Goal: Information Seeking & Learning: Learn about a topic

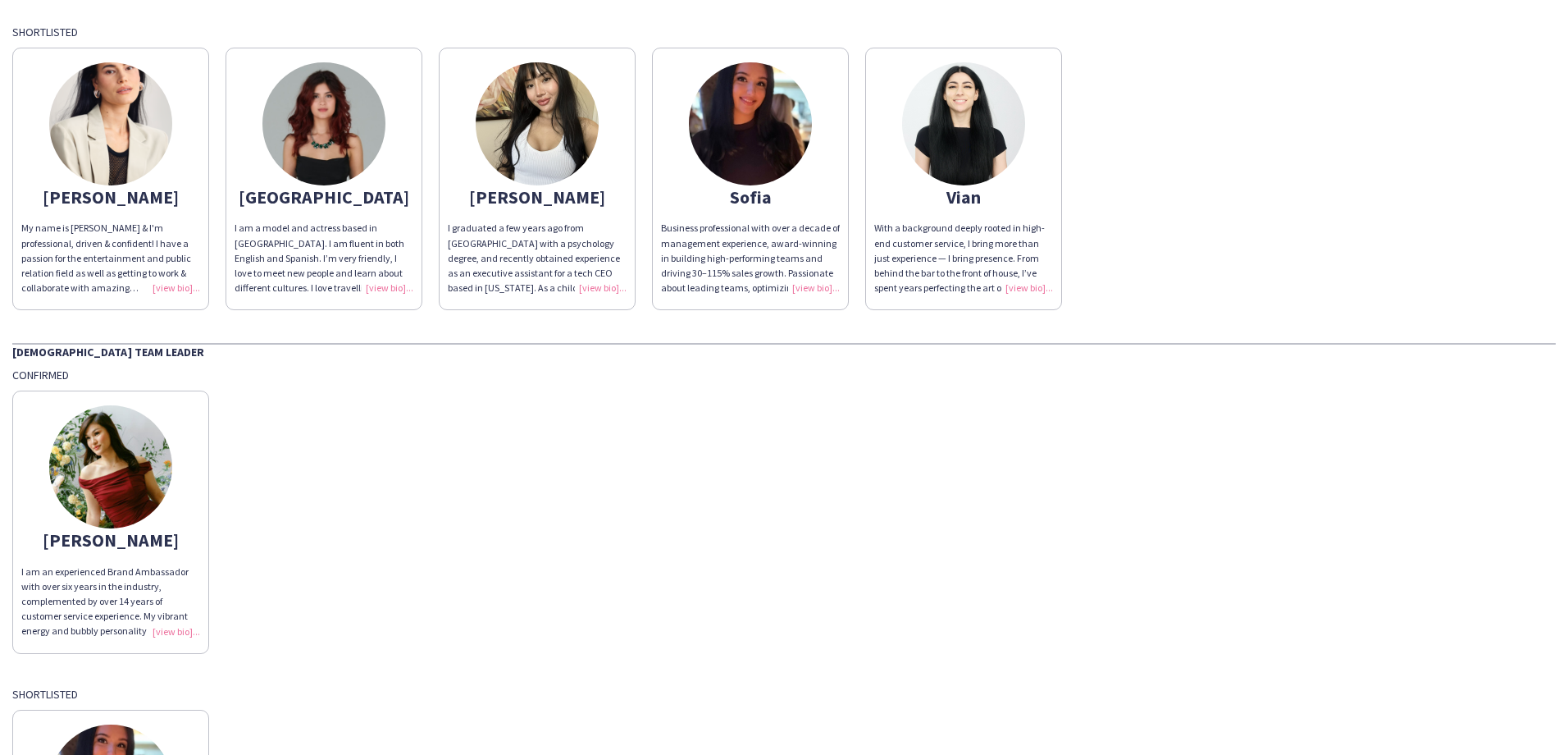
scroll to position [492, 0]
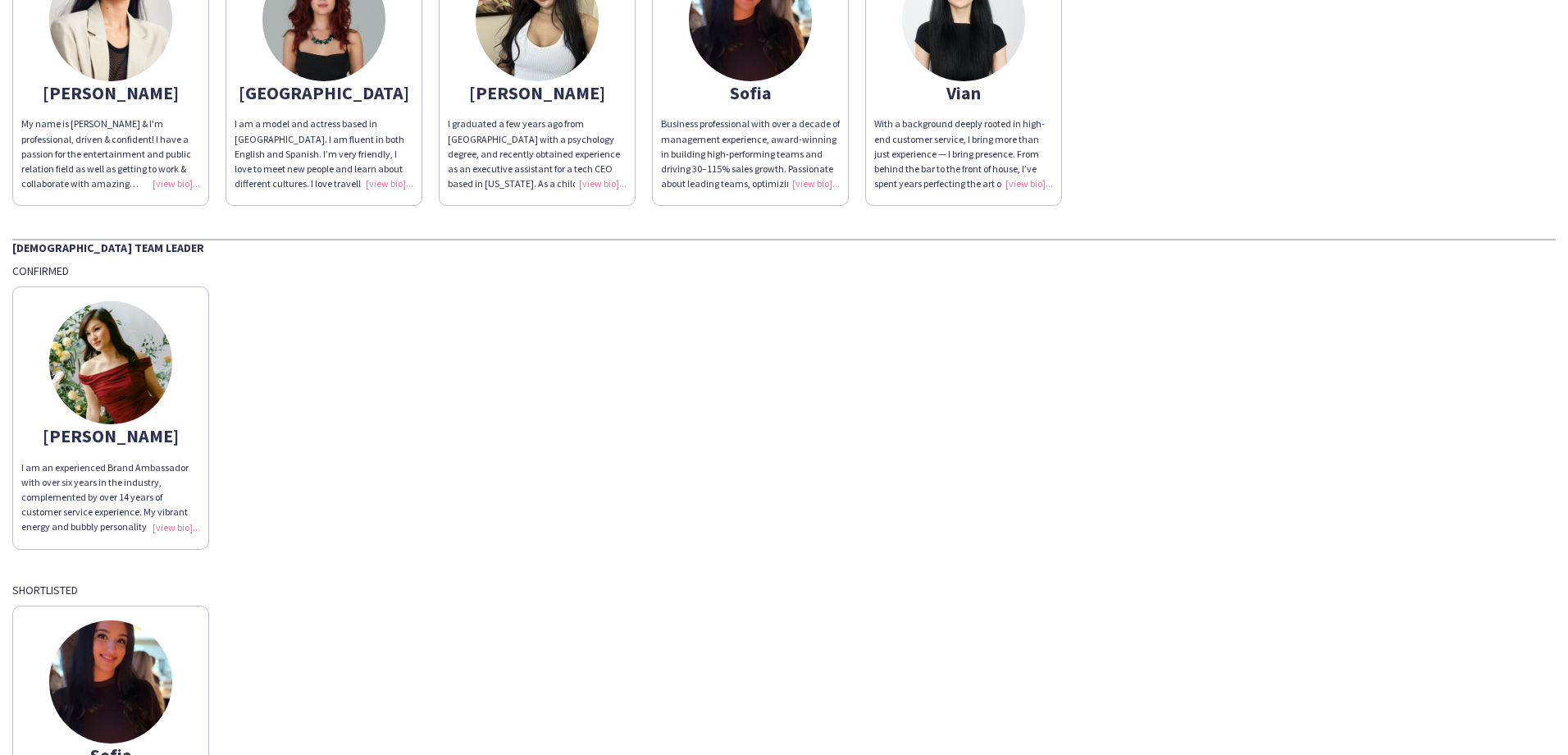
click at [116, 391] on img at bounding box center [110, 362] width 123 height 123
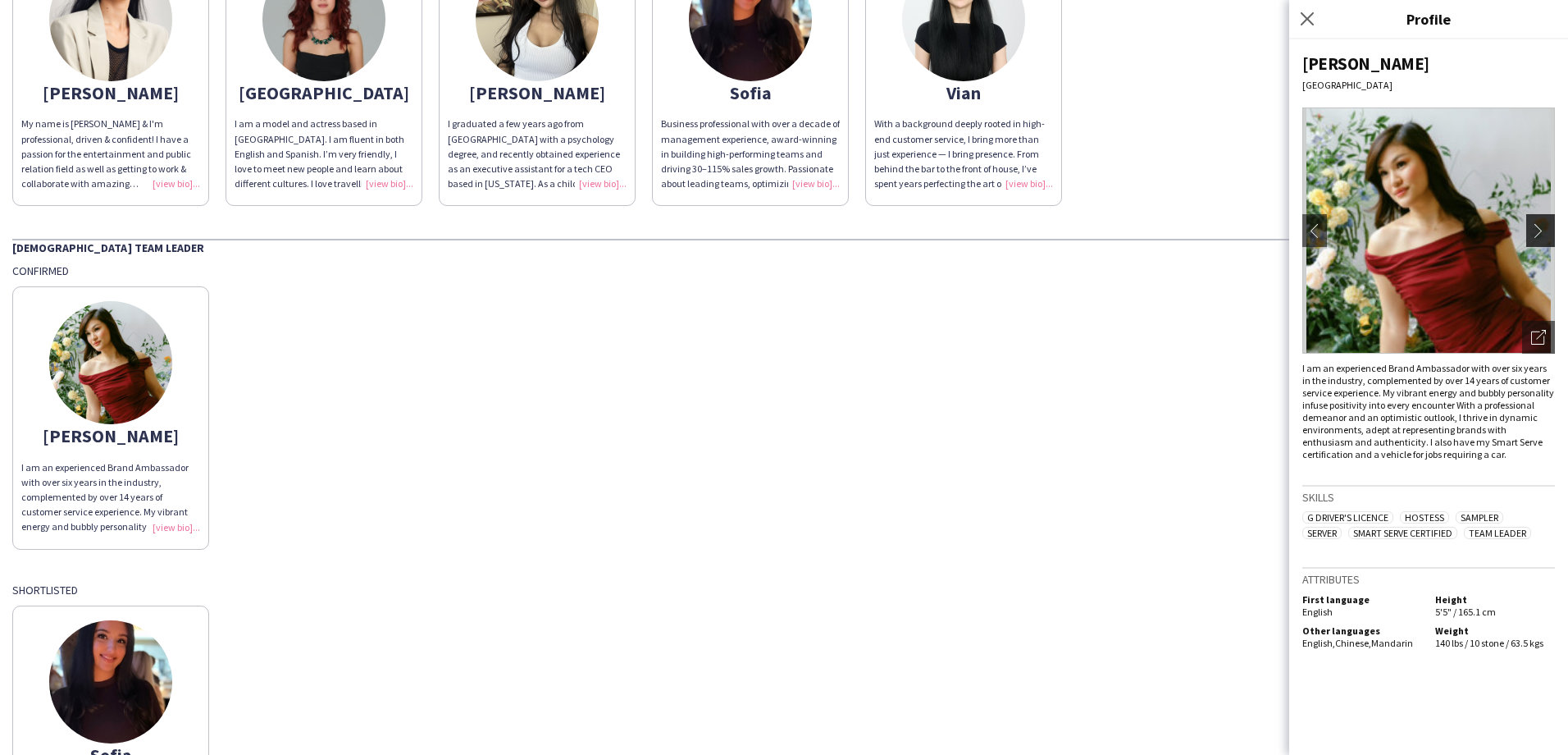
click at [1546, 234] on app-icon "chevron-right" at bounding box center [1542, 231] width 23 height 15
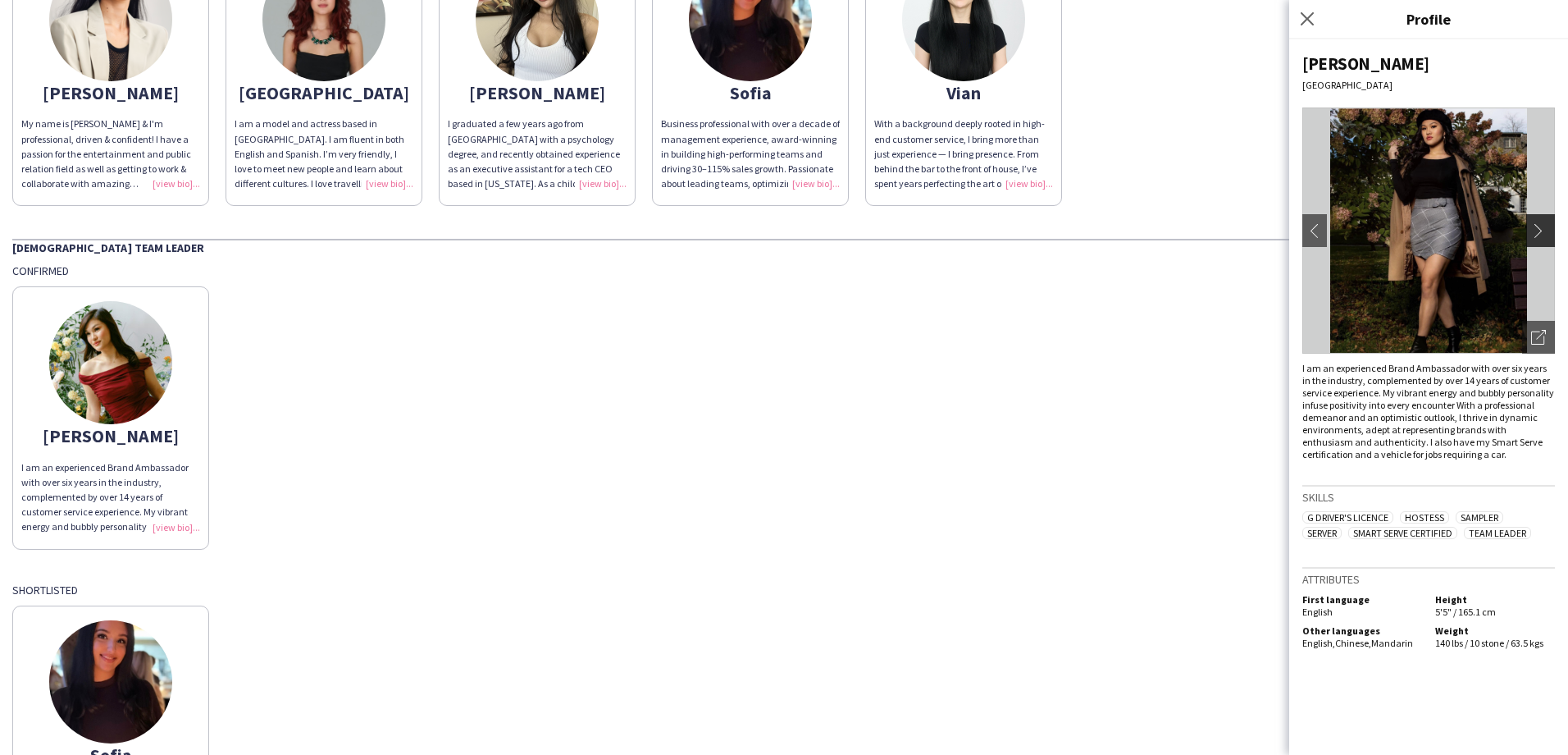
click at [1544, 234] on app-icon "chevron-right" at bounding box center [1542, 231] width 23 height 15
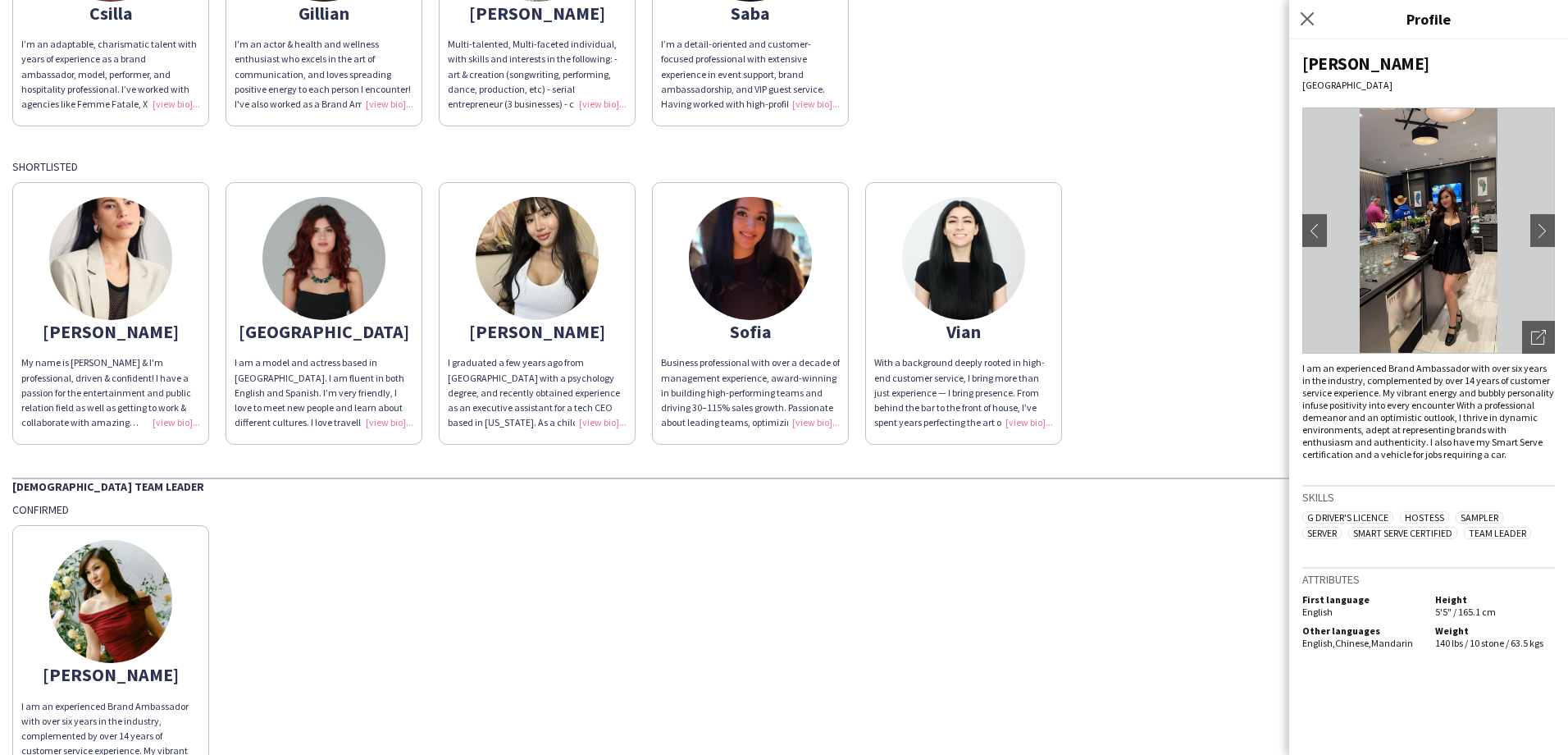
scroll to position [246, 0]
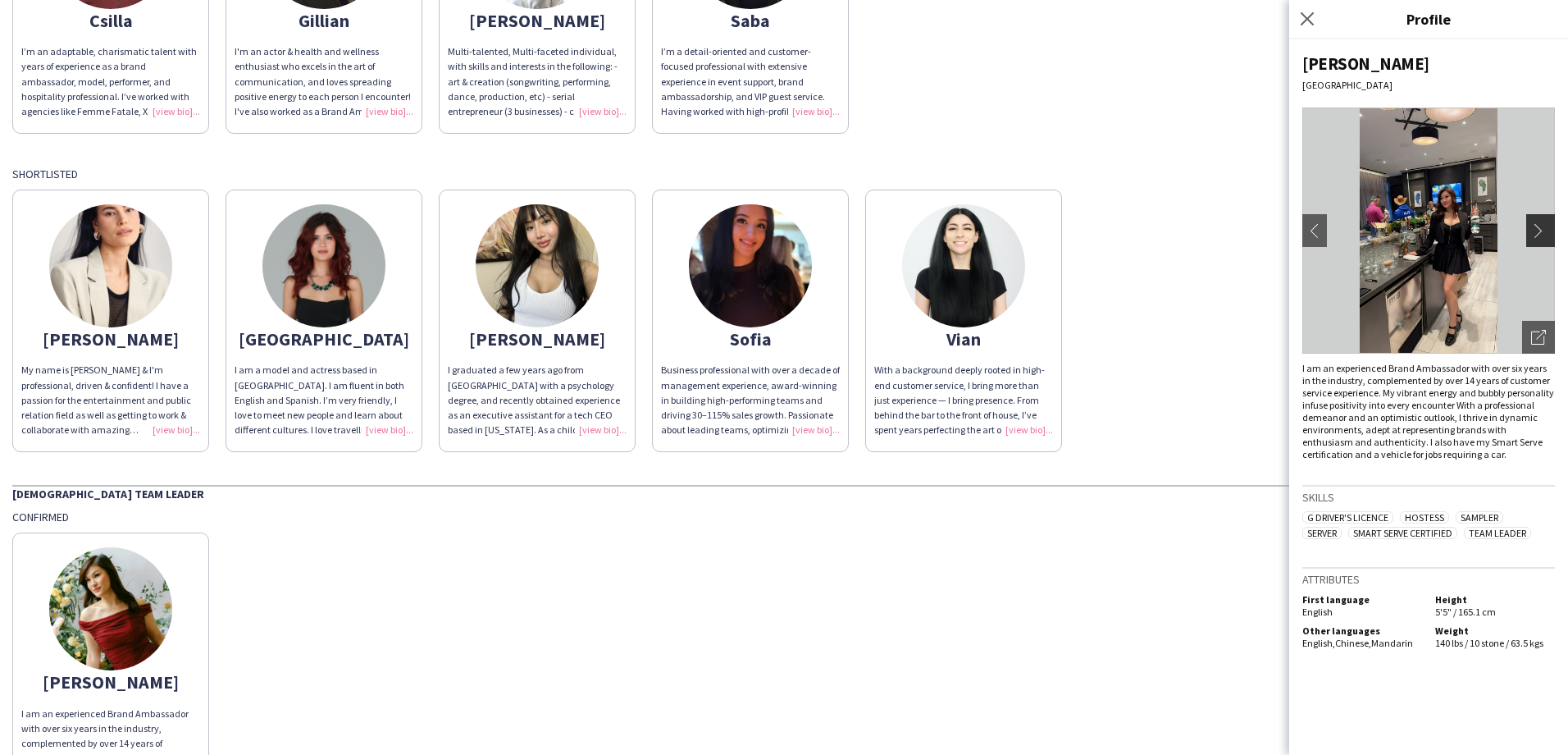
click at [1549, 224] on app-icon "chevron-right" at bounding box center [1542, 231] width 23 height 15
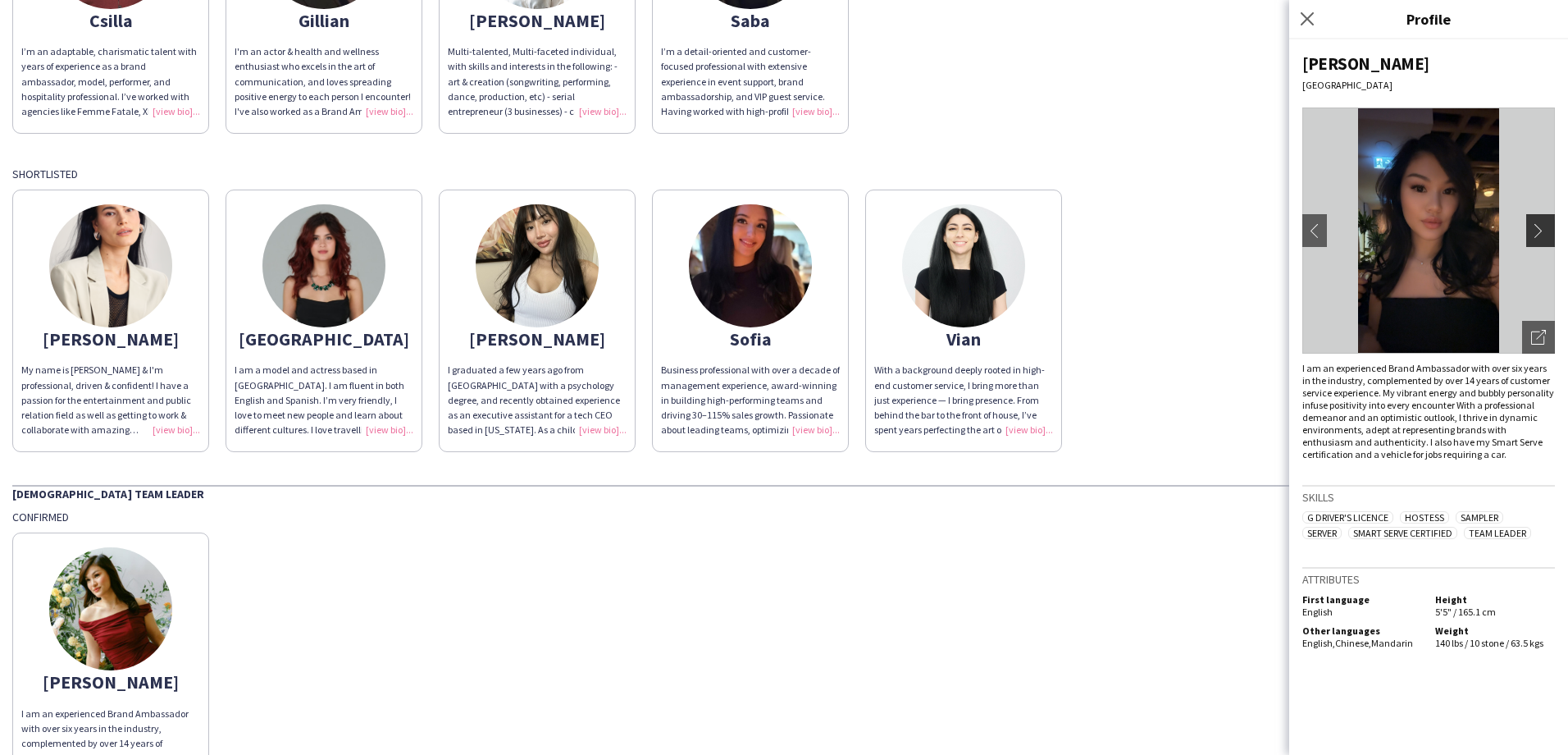
click at [1541, 225] on app-icon "chevron-right" at bounding box center [1542, 231] width 23 height 15
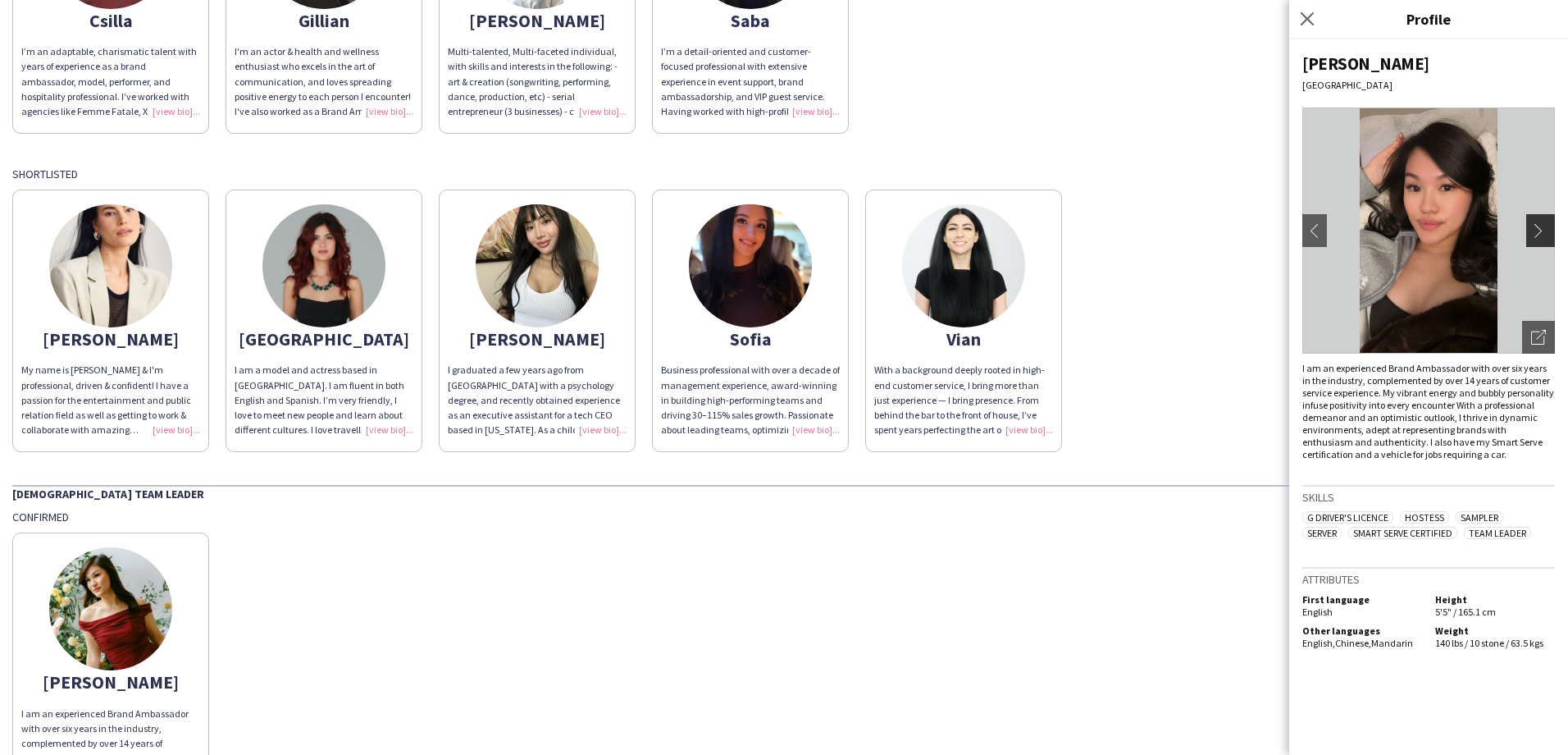
click at [1541, 225] on app-icon "chevron-right" at bounding box center [1542, 231] width 23 height 15
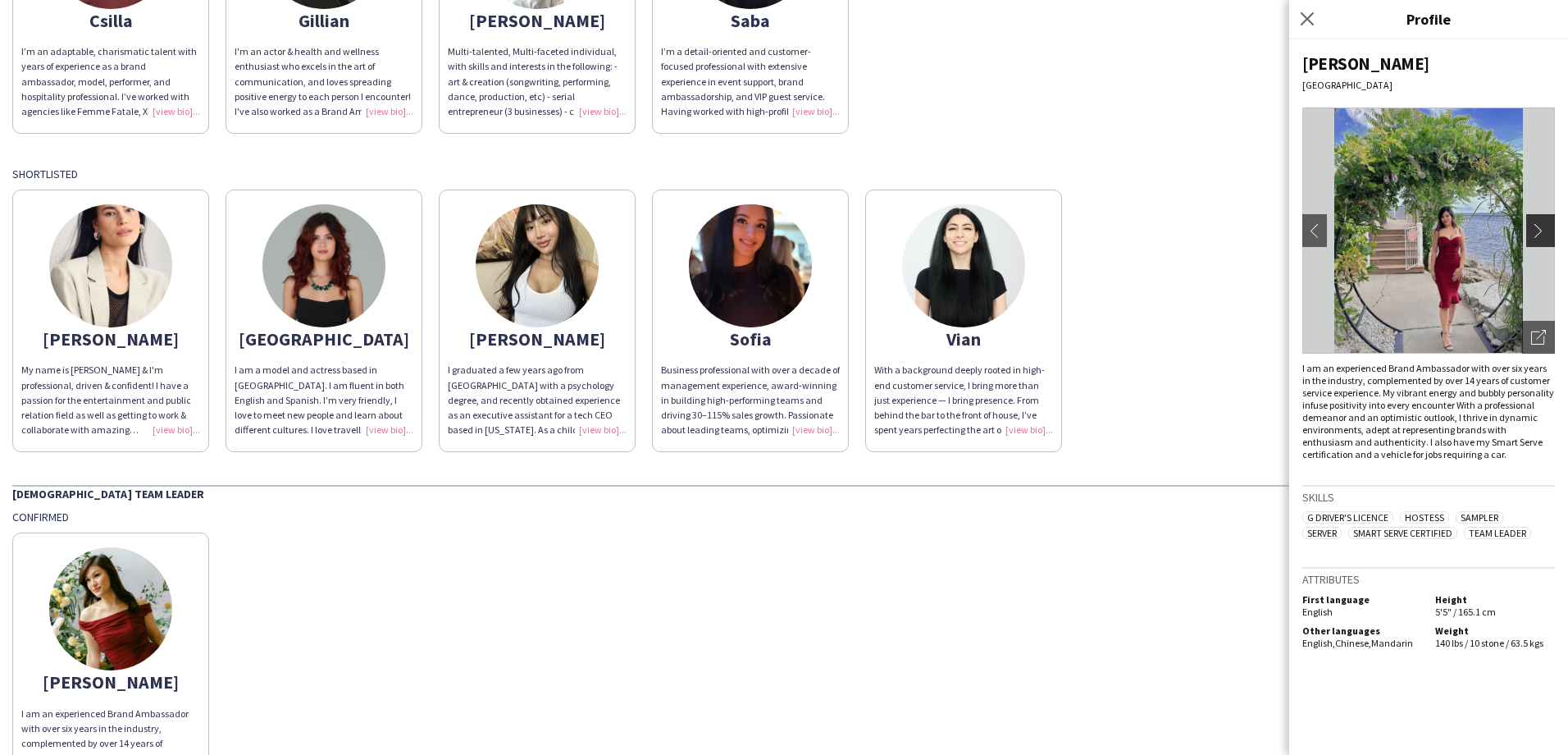
click at [1541, 225] on app-icon "chevron-right" at bounding box center [1542, 231] width 23 height 15
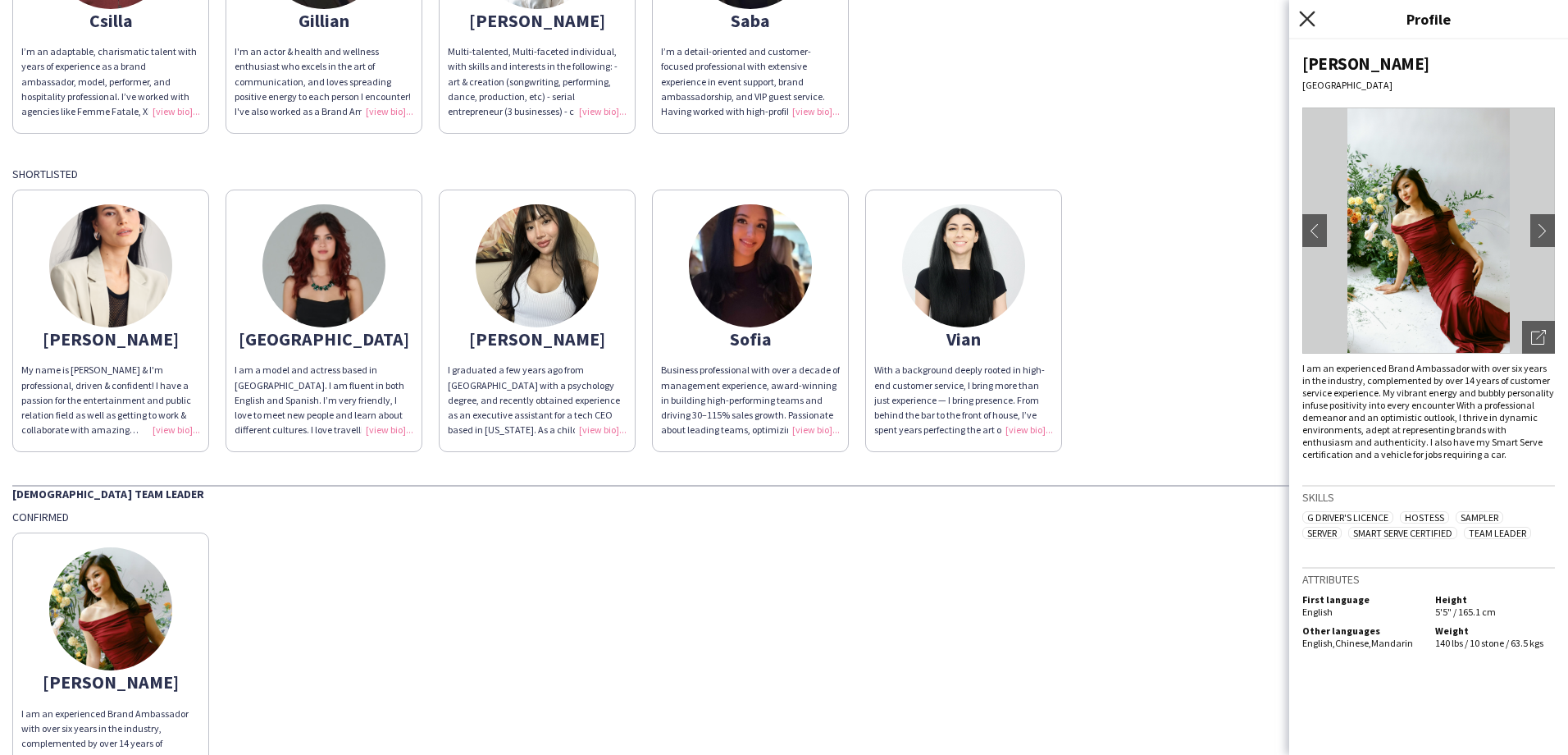
click at [1309, 21] on icon at bounding box center [1307, 19] width 16 height 16
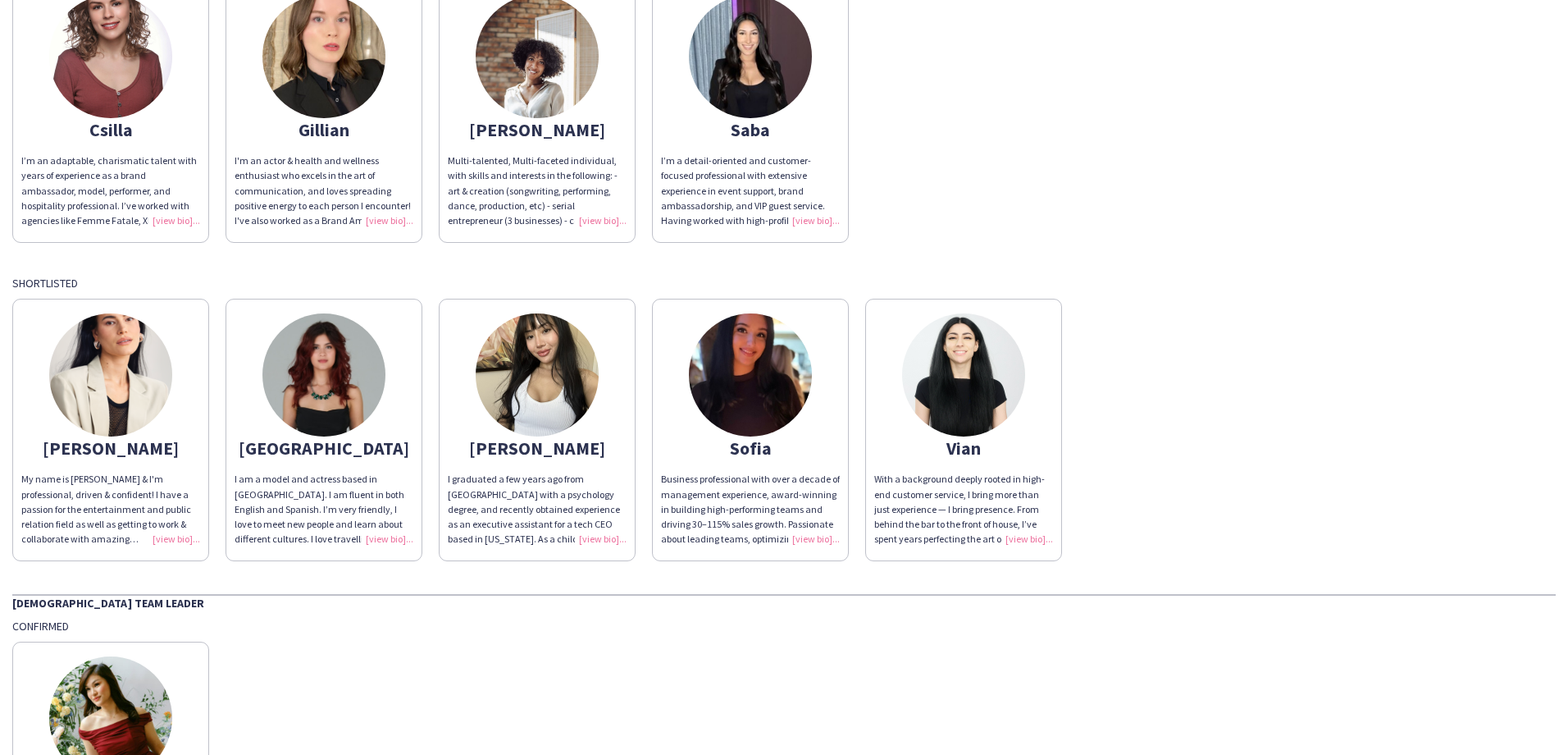
scroll to position [0, 0]
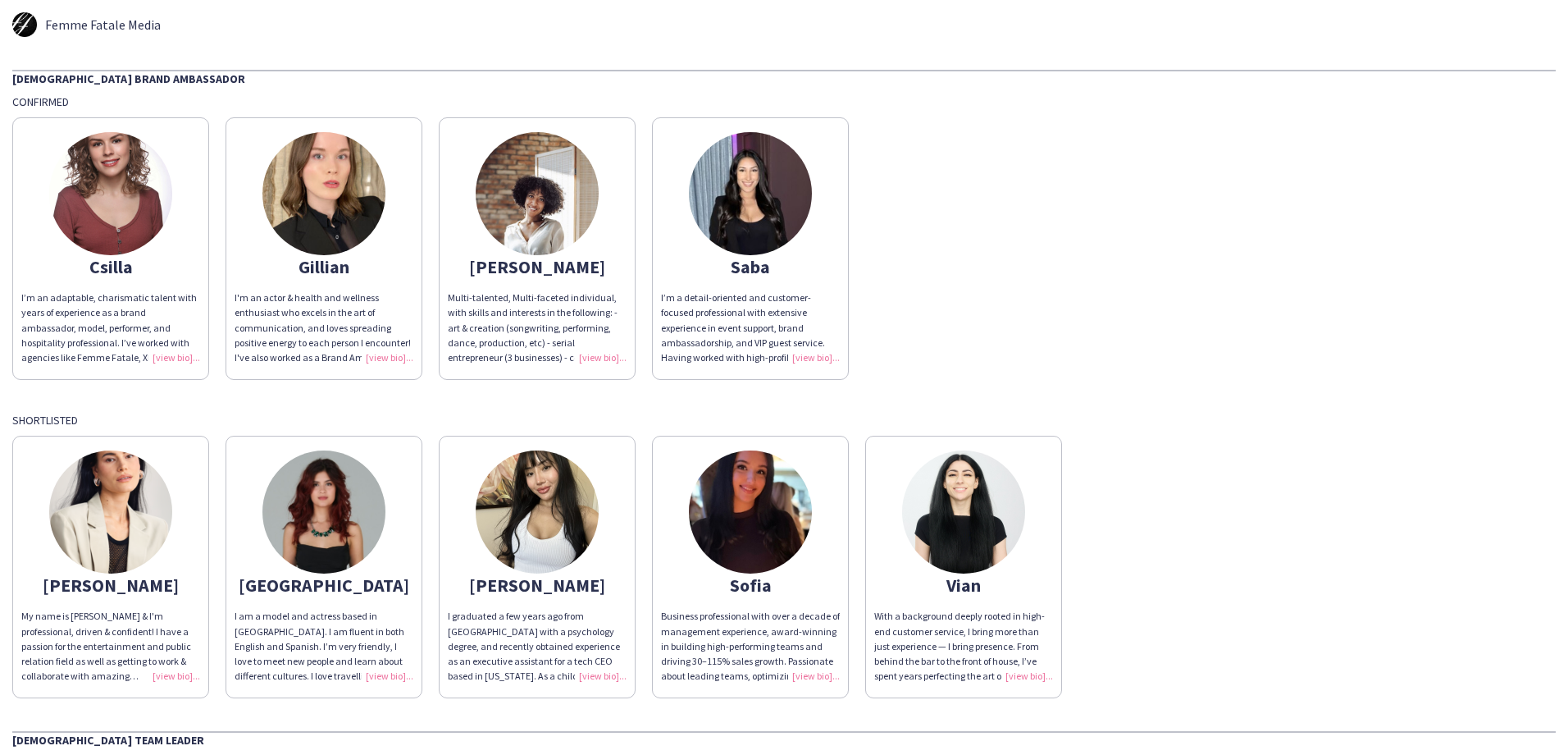
click at [297, 195] on img at bounding box center [323, 194] width 123 height 123
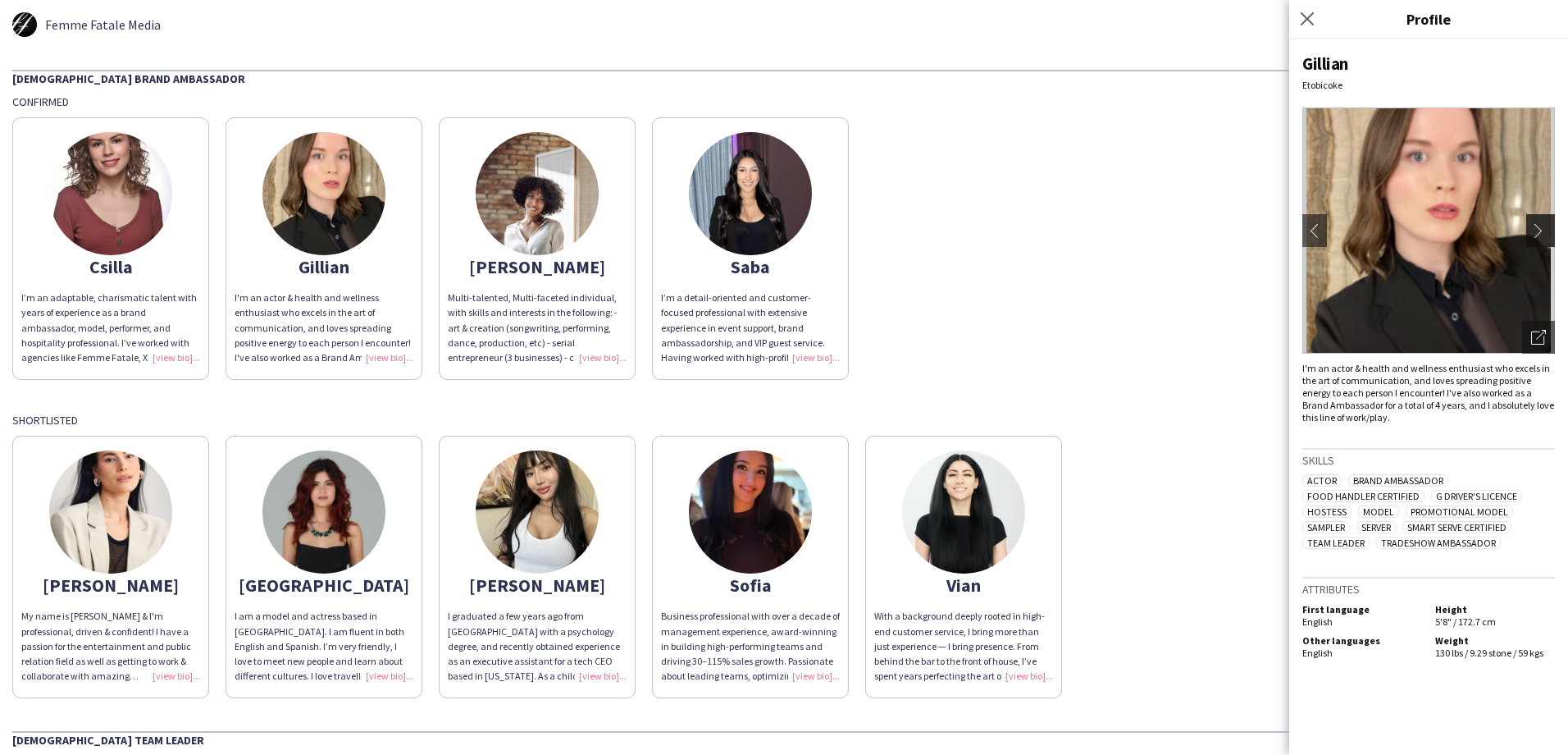
click at [1541, 236] on app-icon "chevron-right" at bounding box center [1542, 231] width 23 height 15
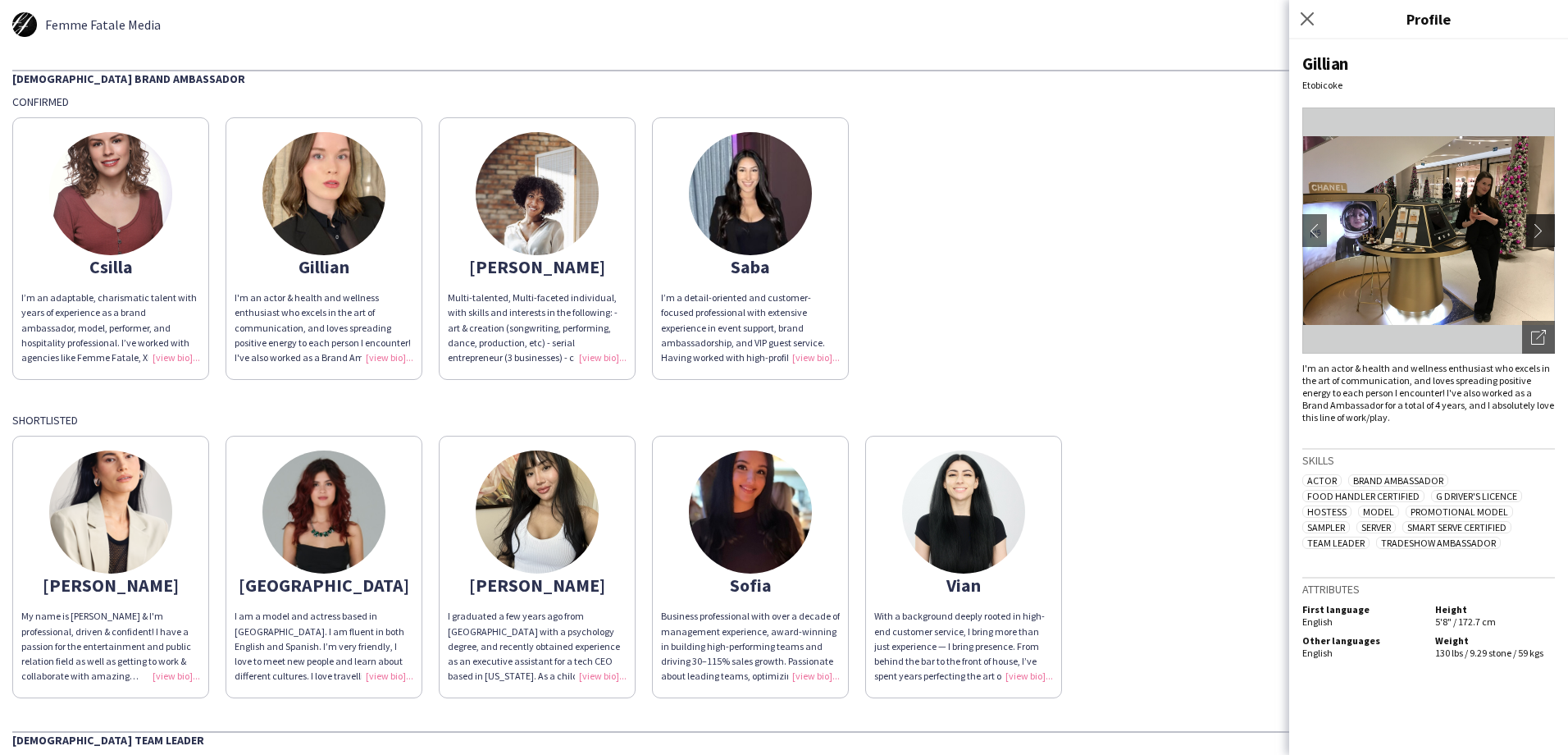
click at [1541, 236] on app-icon "chevron-right" at bounding box center [1542, 231] width 23 height 15
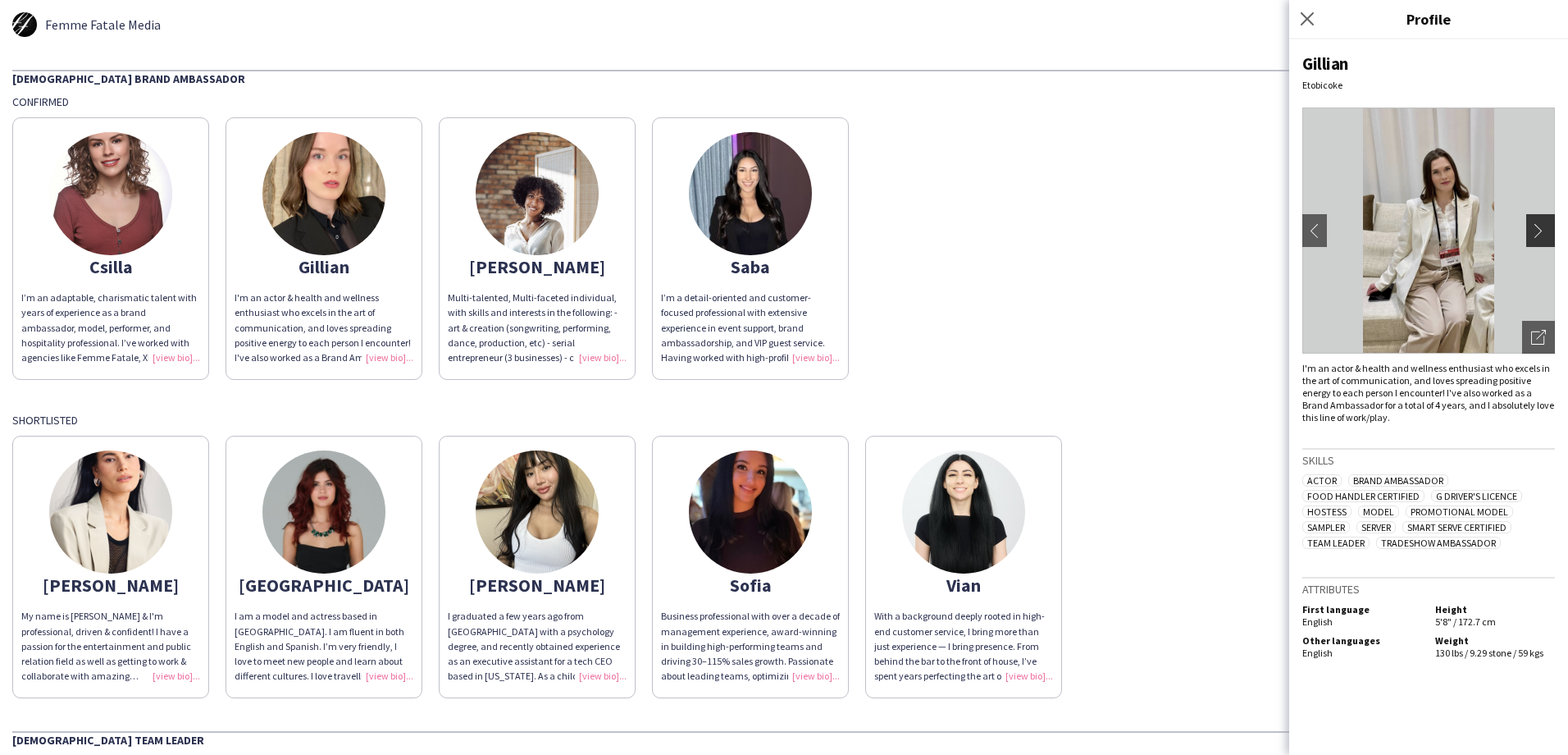
click at [1541, 236] on app-icon "chevron-right" at bounding box center [1542, 231] width 23 height 15
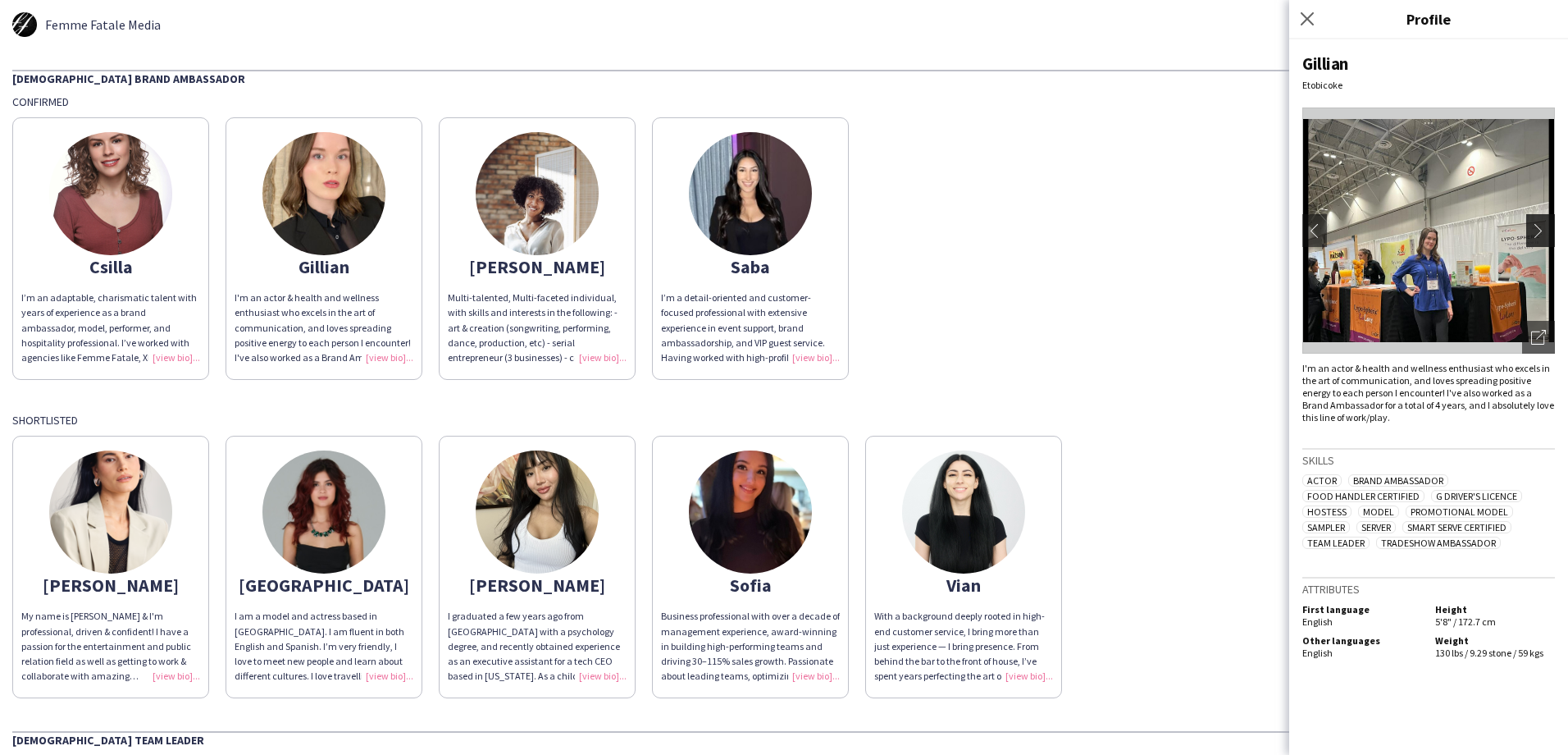
click at [1541, 236] on app-icon "chevron-right" at bounding box center [1542, 231] width 23 height 15
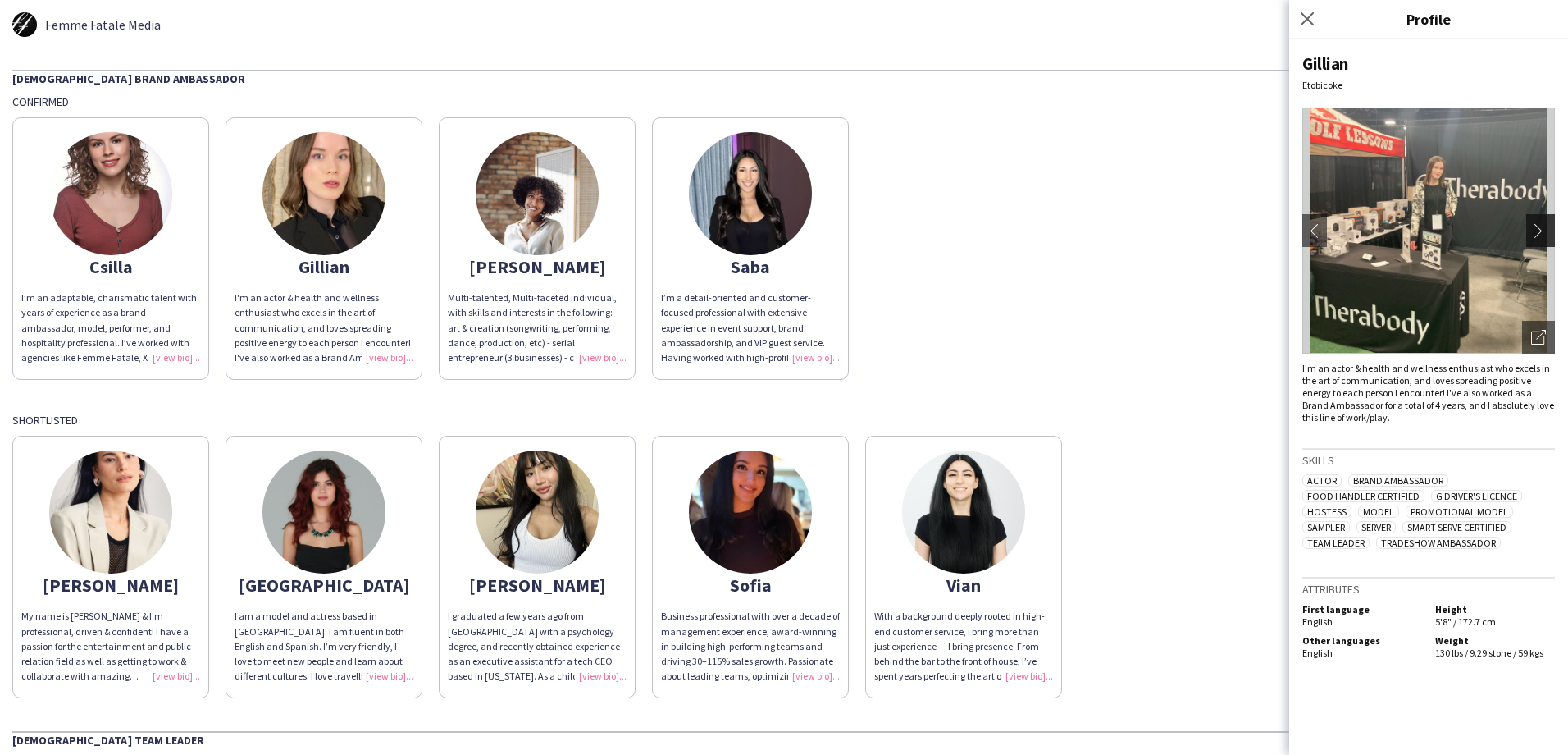
click at [1541, 236] on app-icon "chevron-right" at bounding box center [1542, 231] width 23 height 15
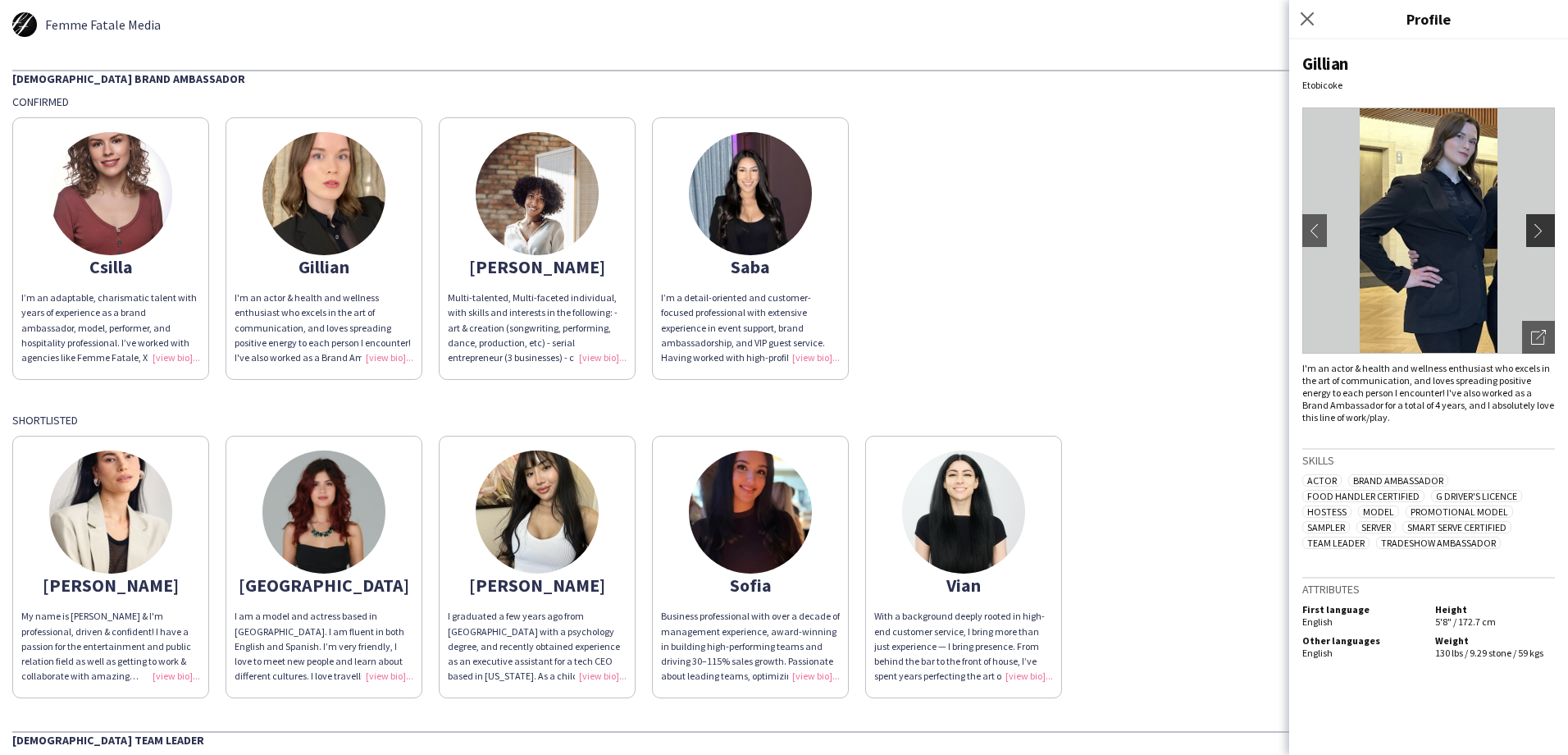
click at [1541, 235] on app-icon "chevron-right" at bounding box center [1542, 231] width 23 height 15
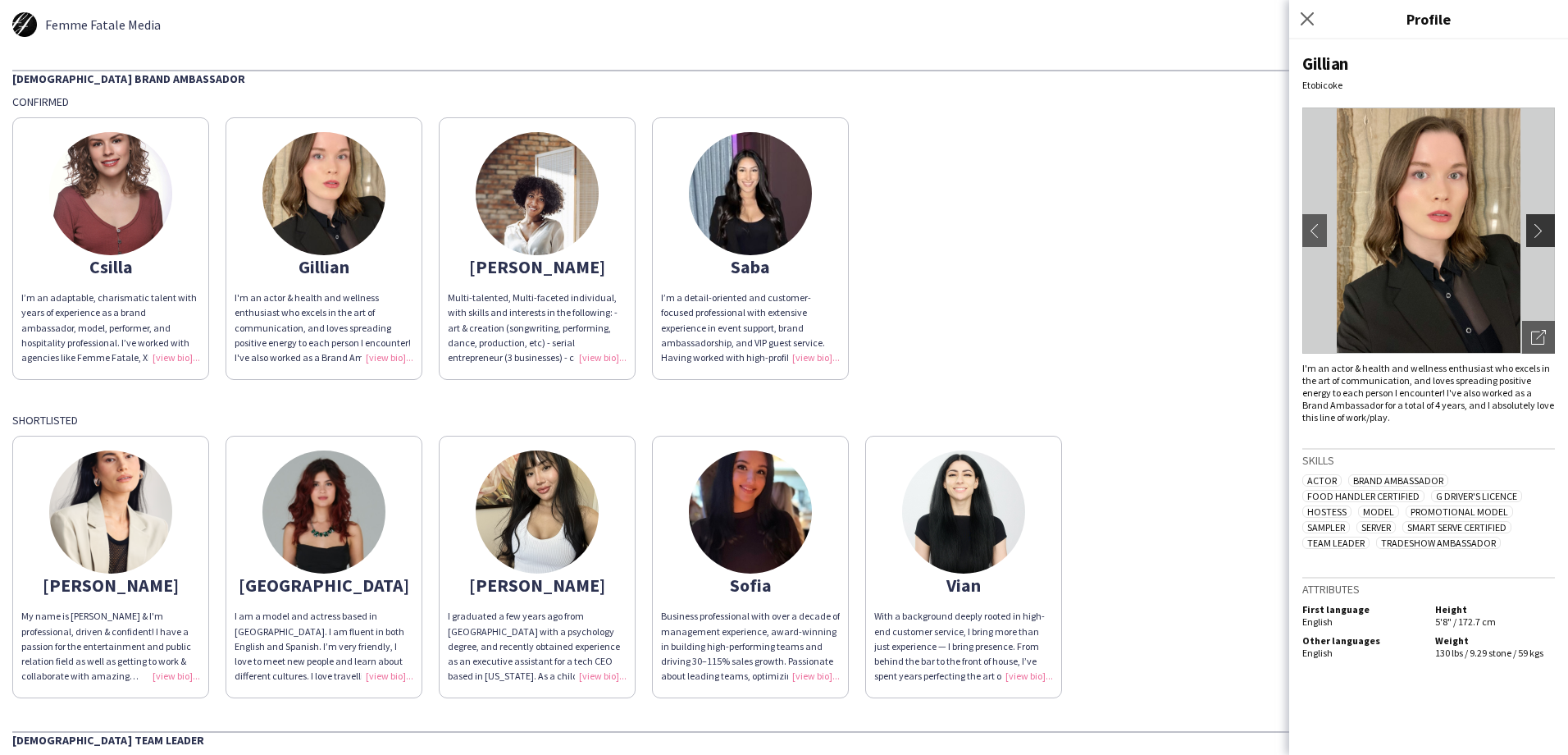
click at [1541, 235] on app-icon "chevron-right" at bounding box center [1542, 231] width 23 height 15
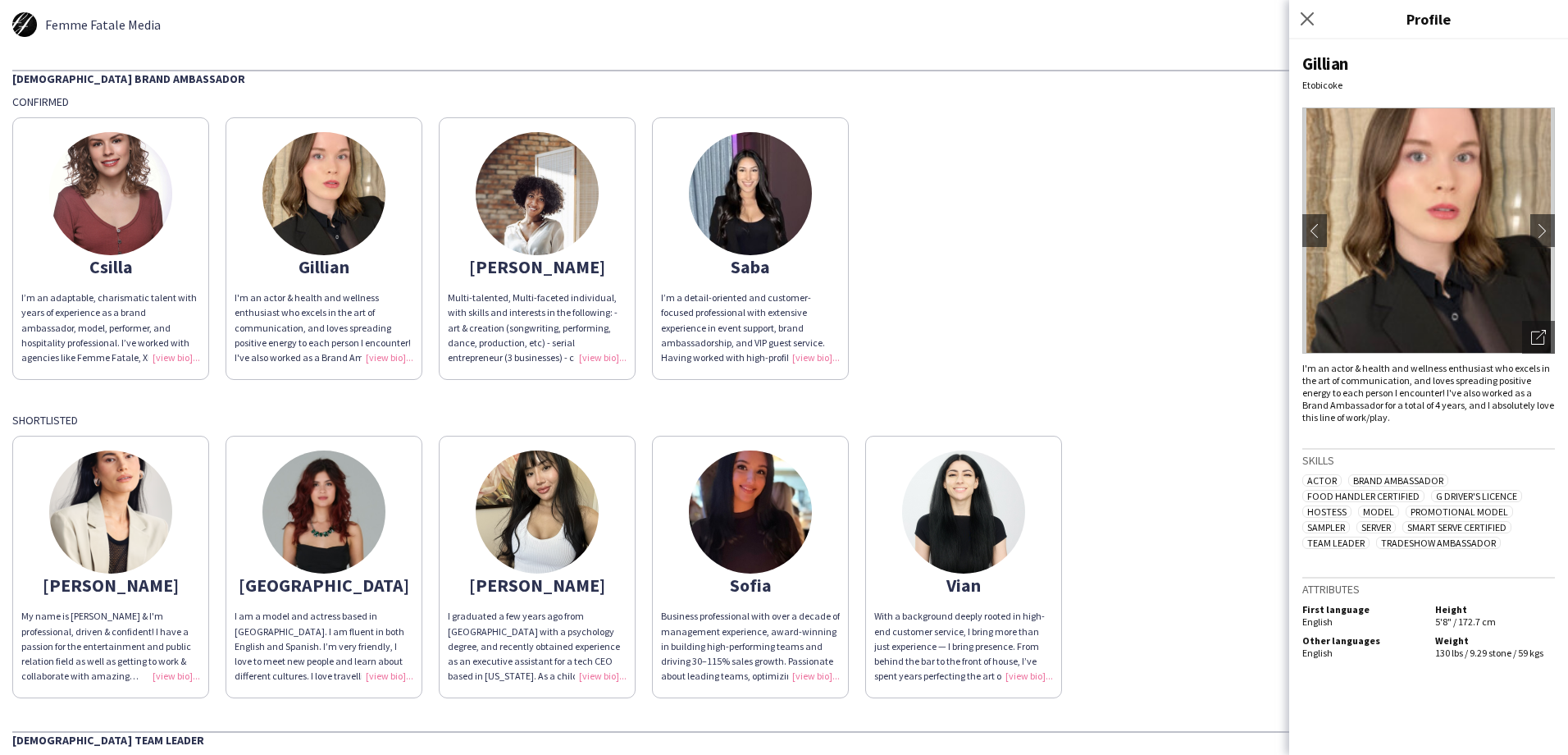
click at [753, 215] on img at bounding box center [750, 194] width 123 height 123
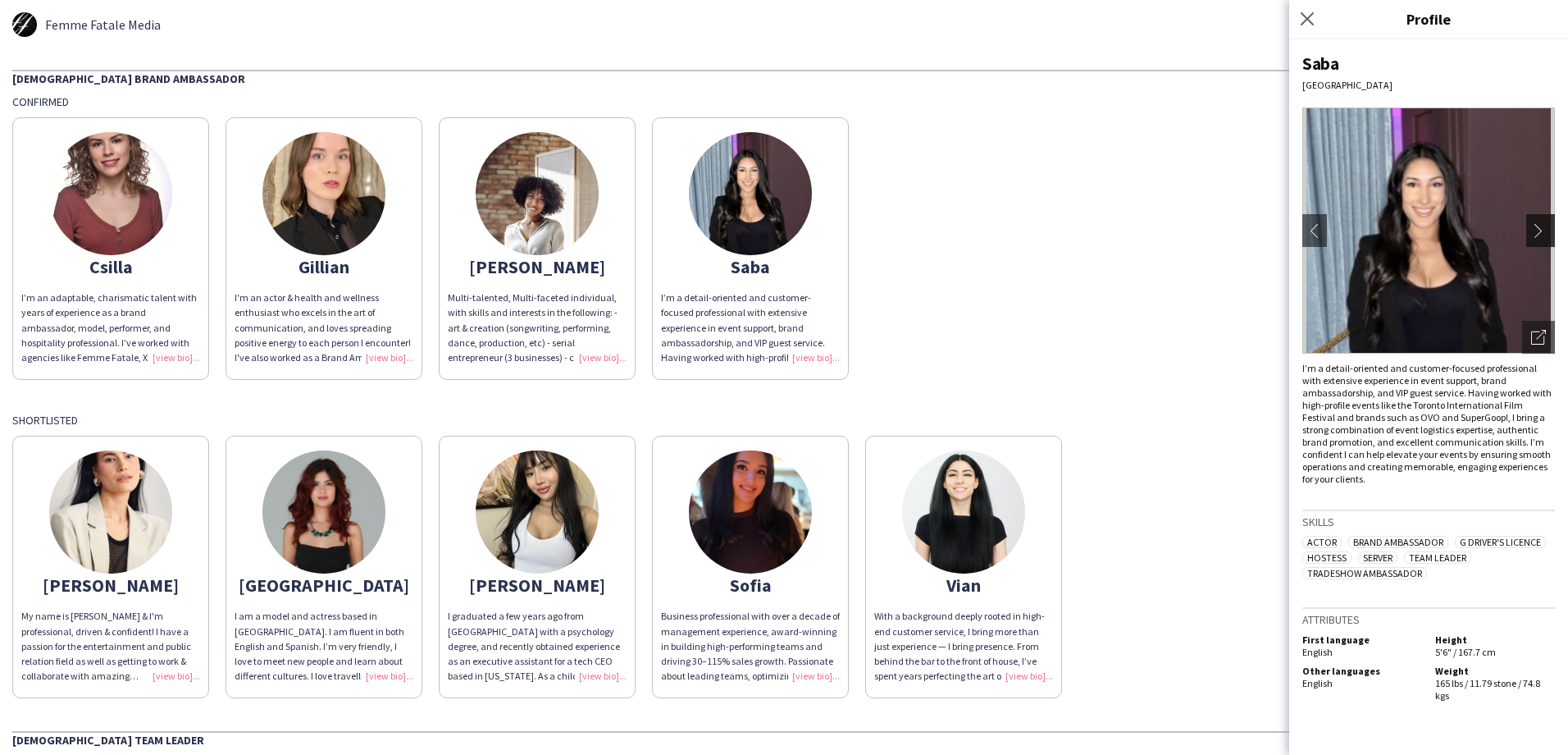
click at [1537, 225] on app-icon "chevron-right" at bounding box center [1542, 231] width 23 height 15
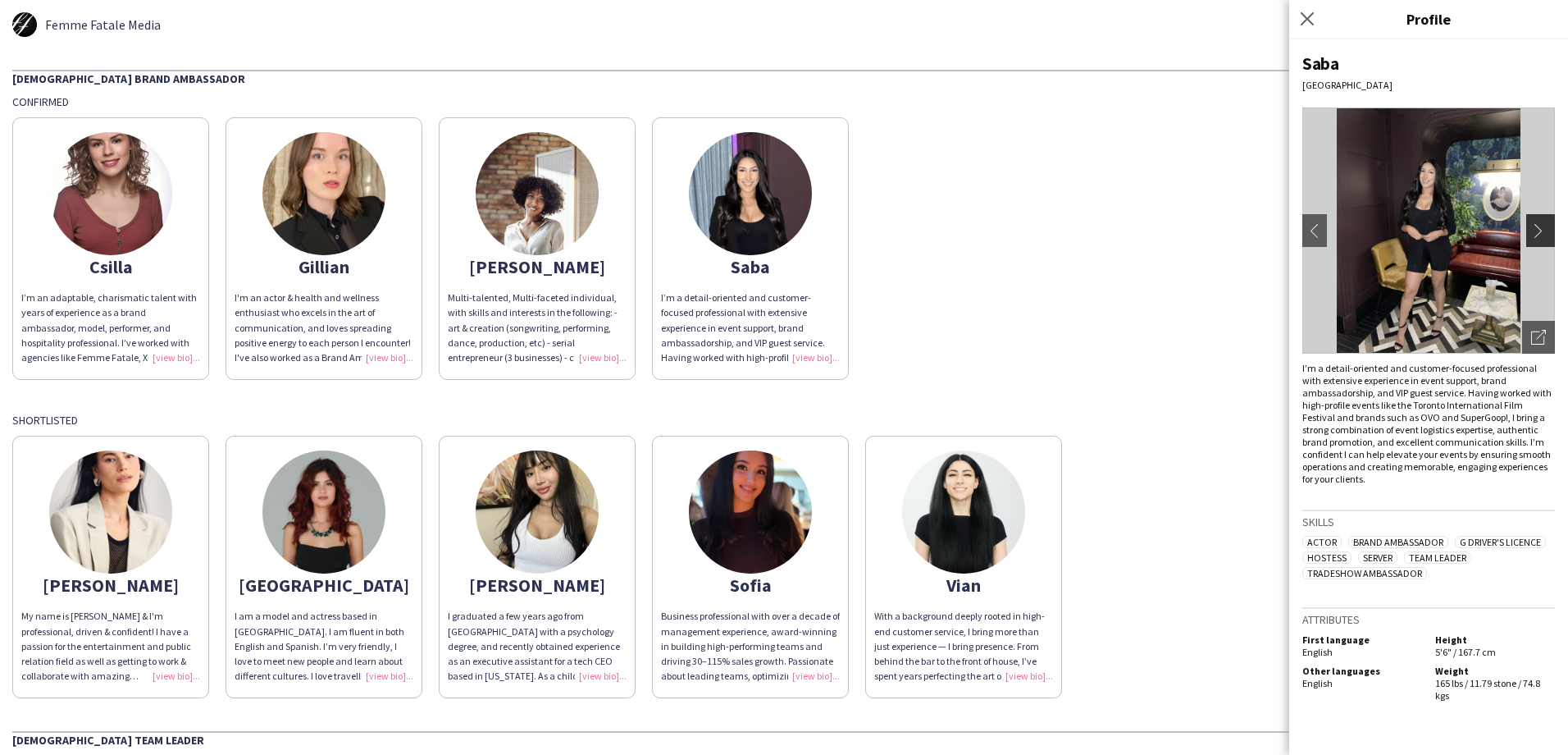
click at [1537, 225] on app-icon "chevron-right" at bounding box center [1542, 231] width 23 height 15
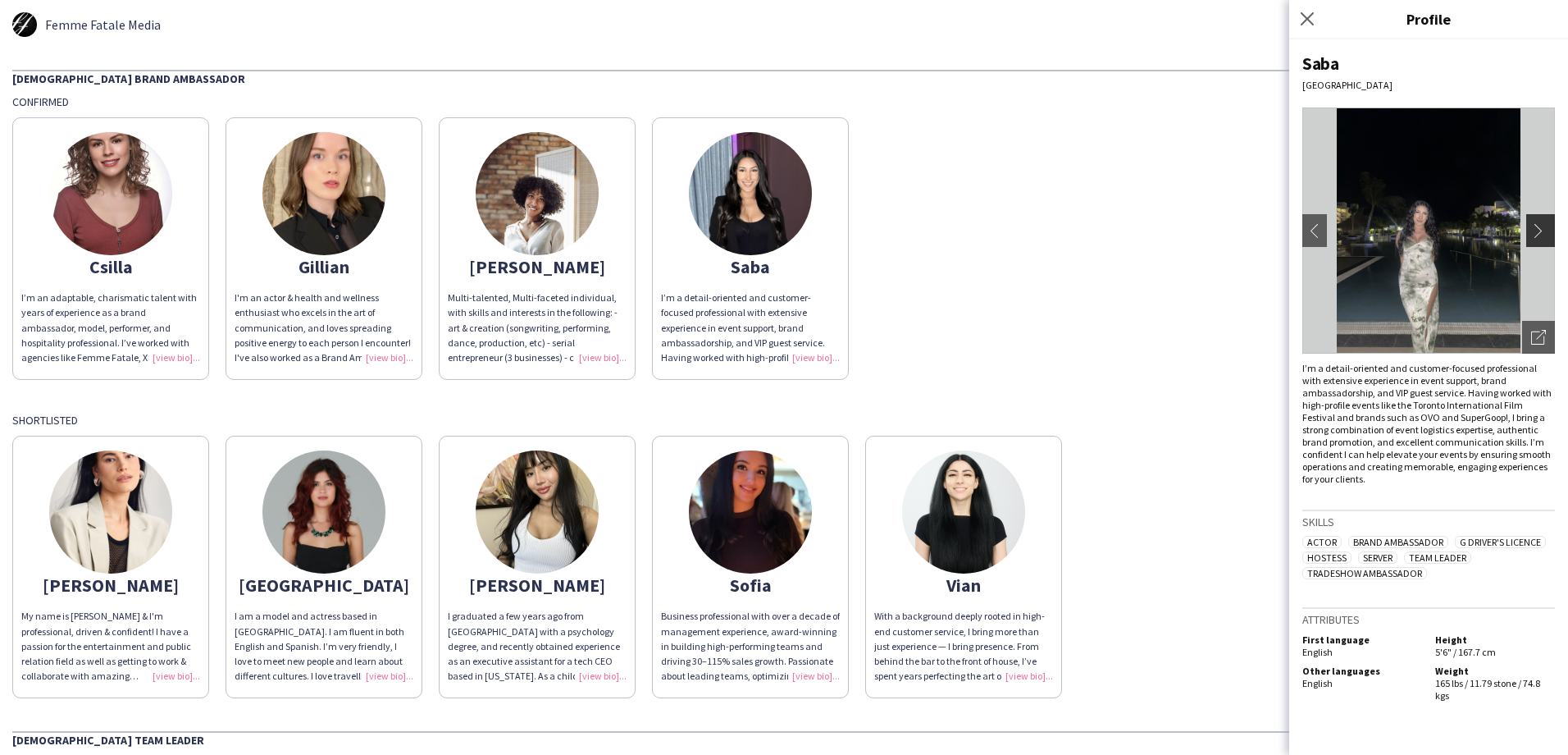
click at [1537, 225] on app-icon "chevron-right" at bounding box center [1542, 231] width 23 height 15
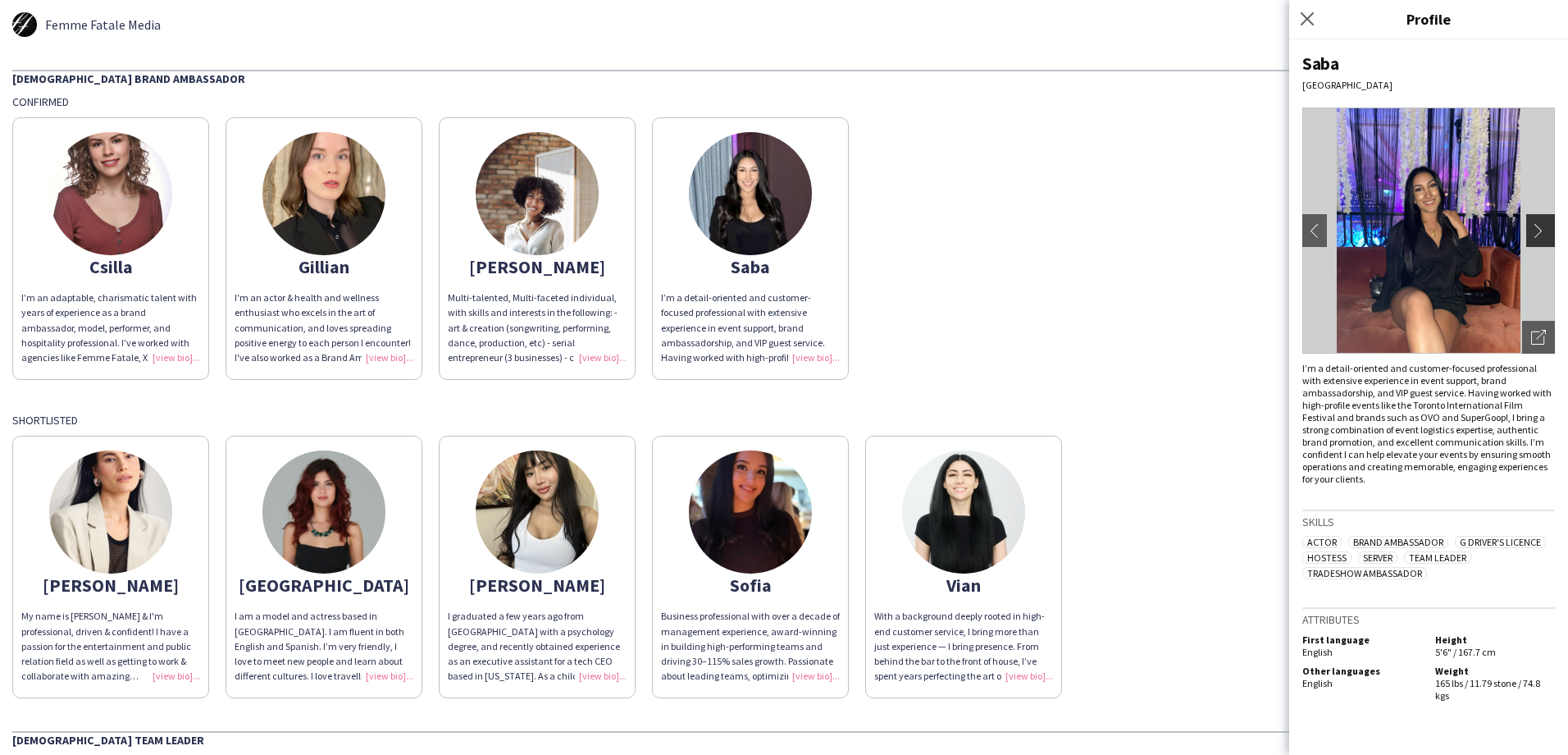
click at [1537, 225] on app-icon "chevron-right" at bounding box center [1542, 231] width 23 height 15
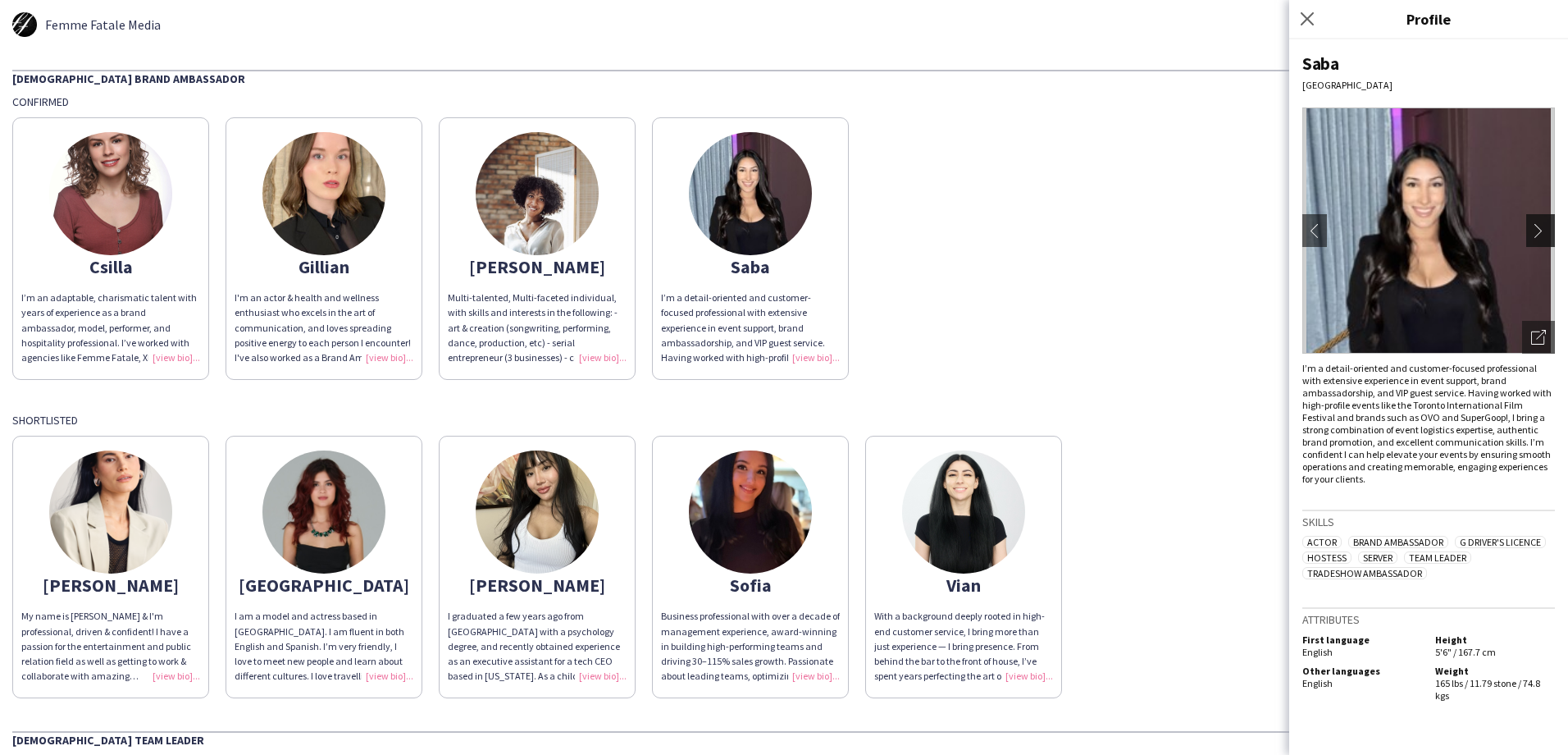
click at [1539, 229] on app-icon "chevron-right" at bounding box center [1542, 231] width 23 height 15
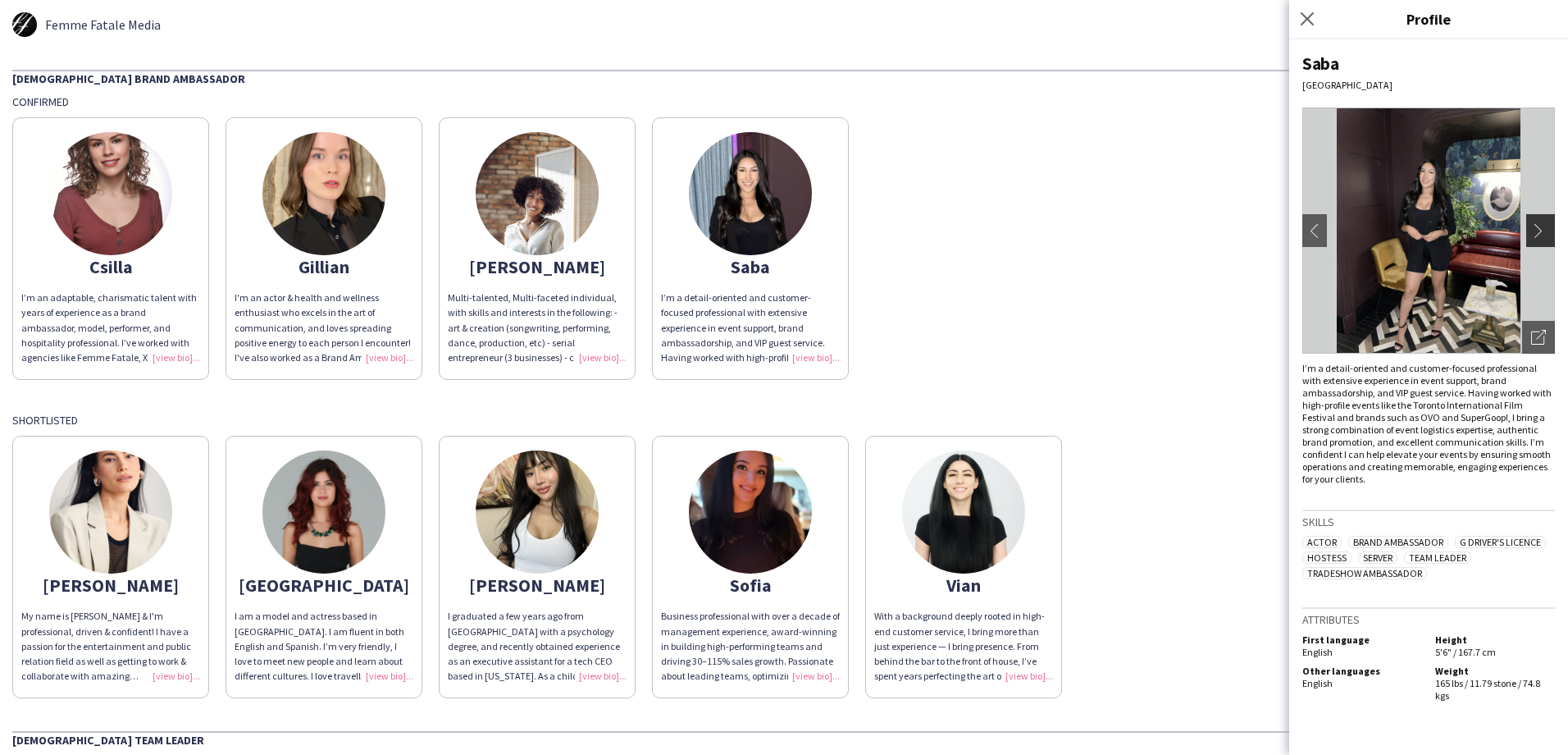
click at [1539, 229] on app-icon "chevron-right" at bounding box center [1542, 231] width 23 height 15
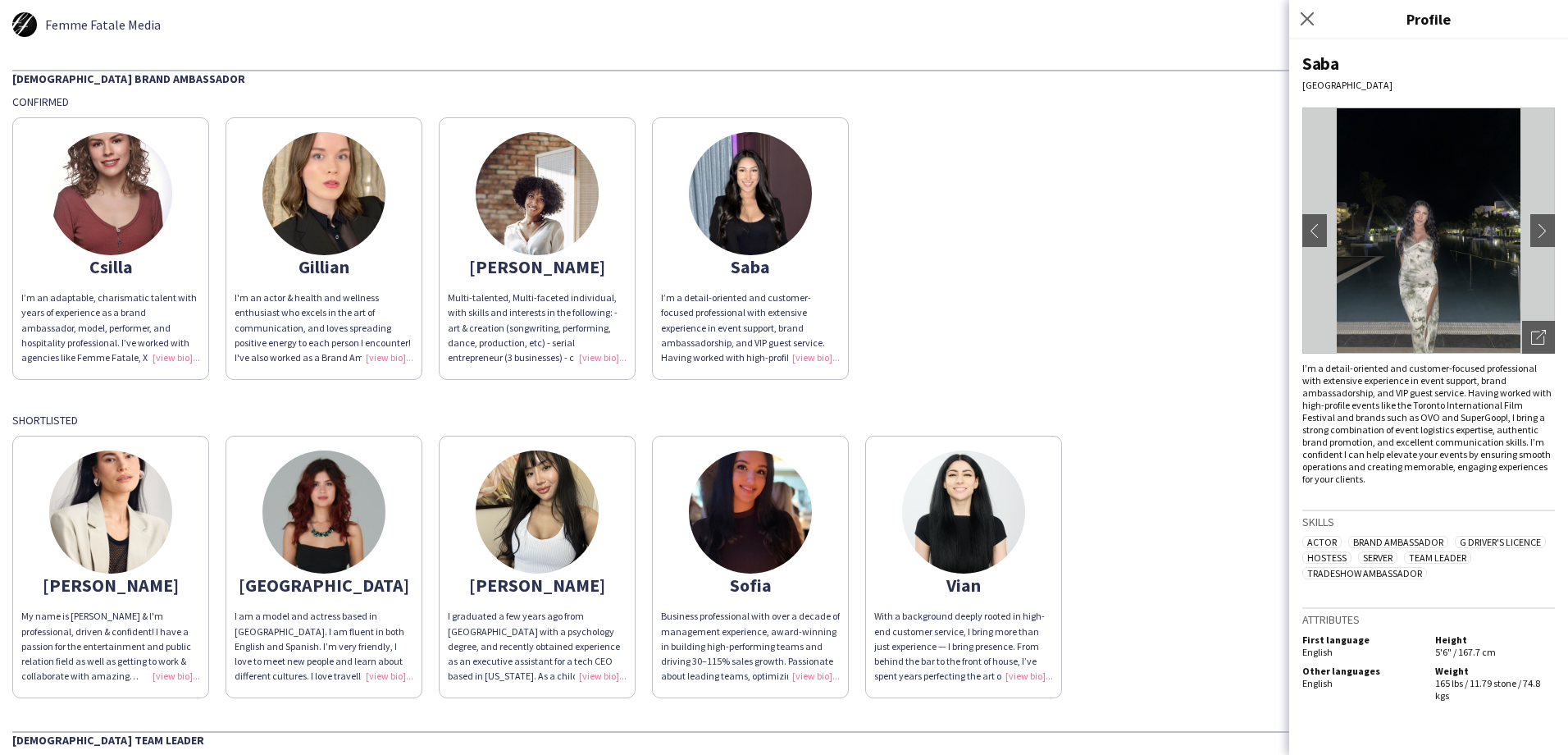
click at [135, 190] on img at bounding box center [110, 194] width 123 height 123
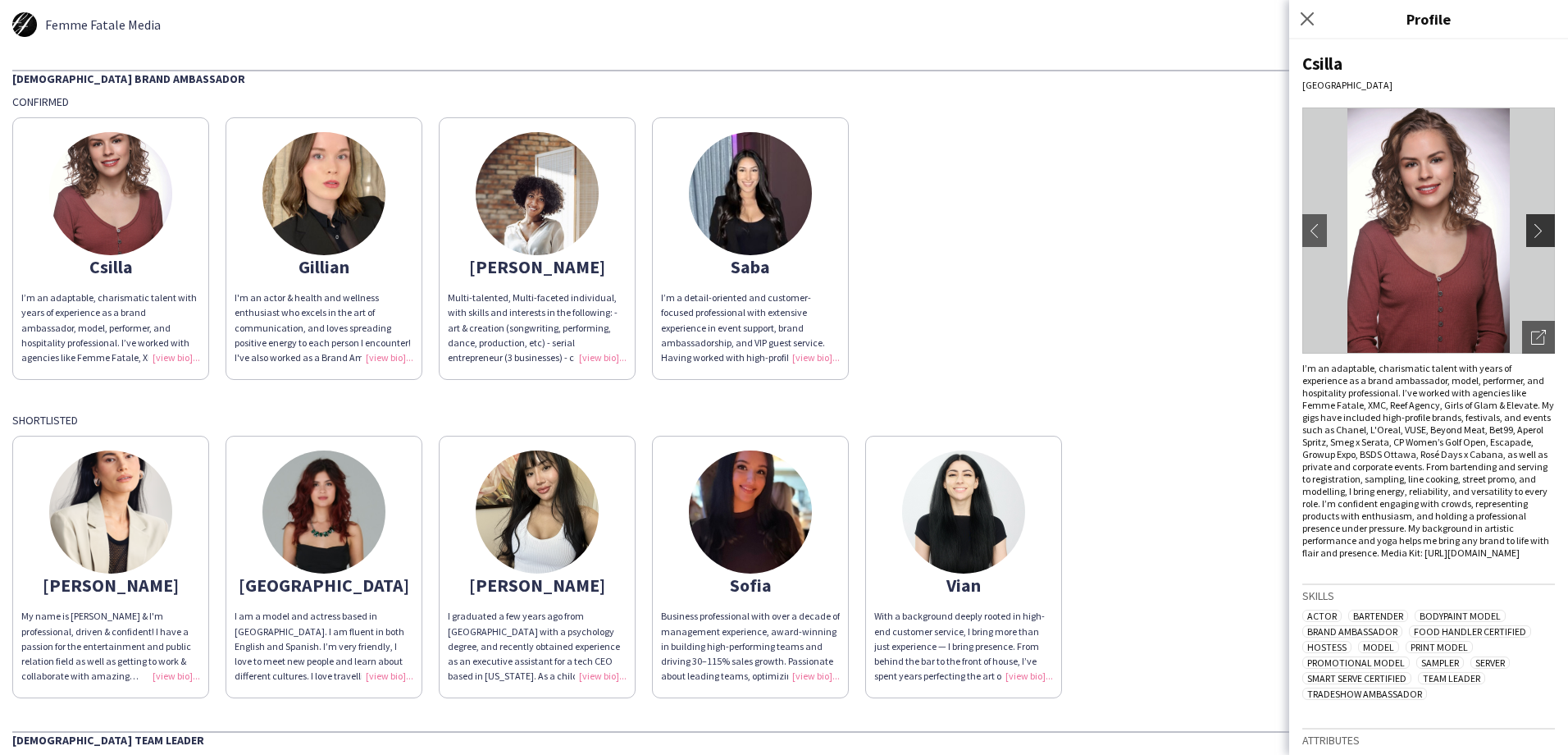
click at [1531, 230] on app-icon "chevron-right" at bounding box center [1542, 231] width 23 height 15
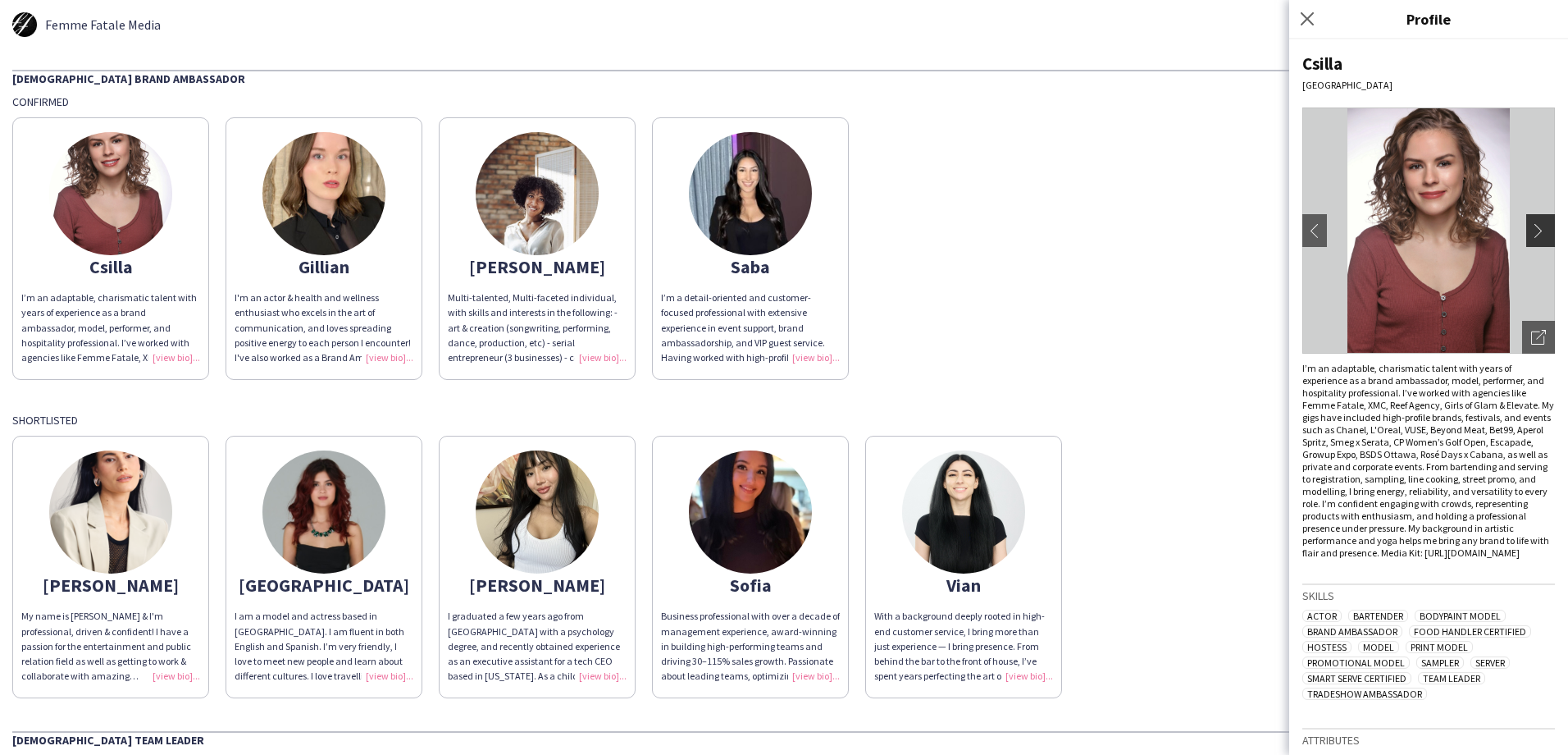
click at [1531, 236] on app-icon "chevron-right" at bounding box center [1542, 231] width 23 height 15
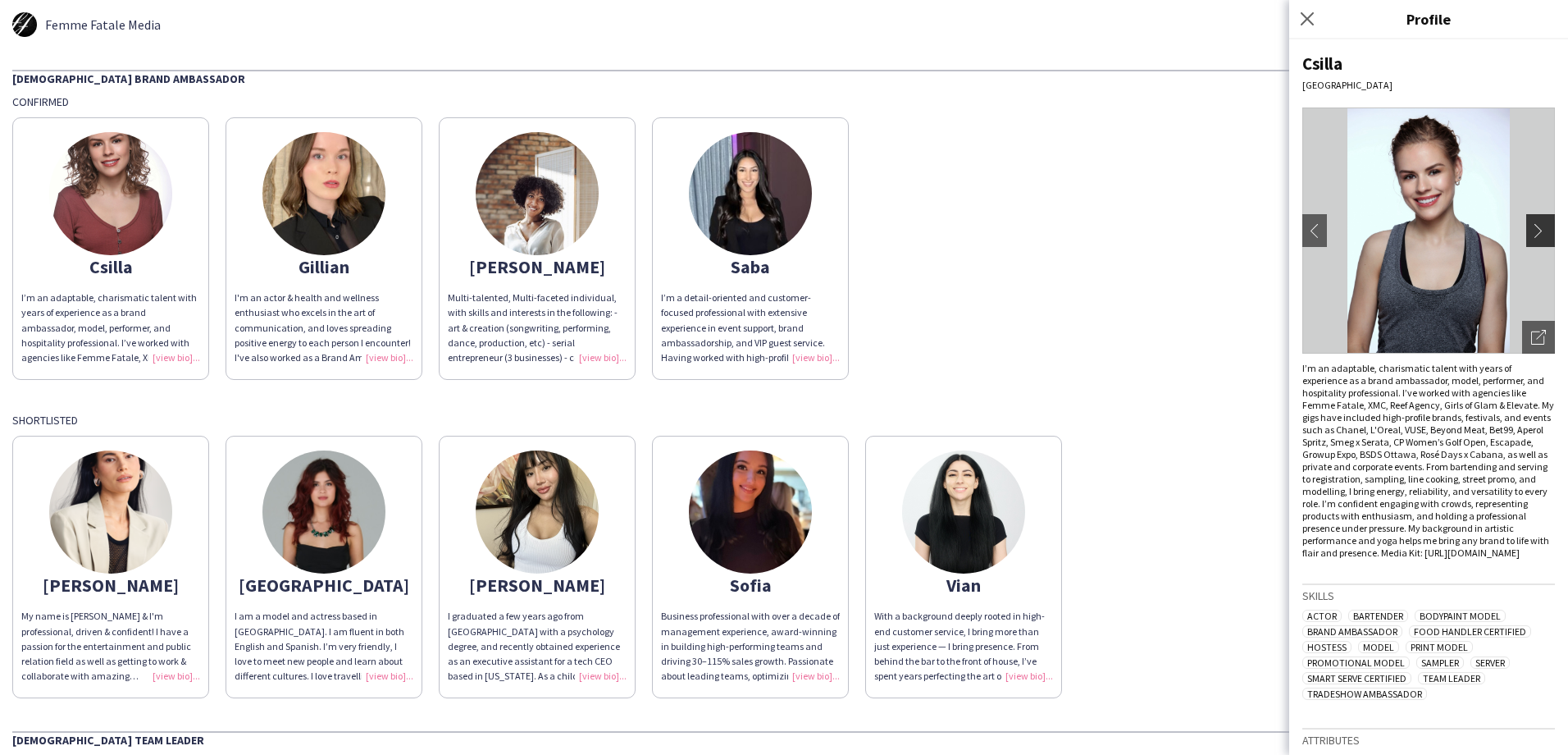
click at [1531, 236] on app-icon "chevron-right" at bounding box center [1542, 231] width 23 height 15
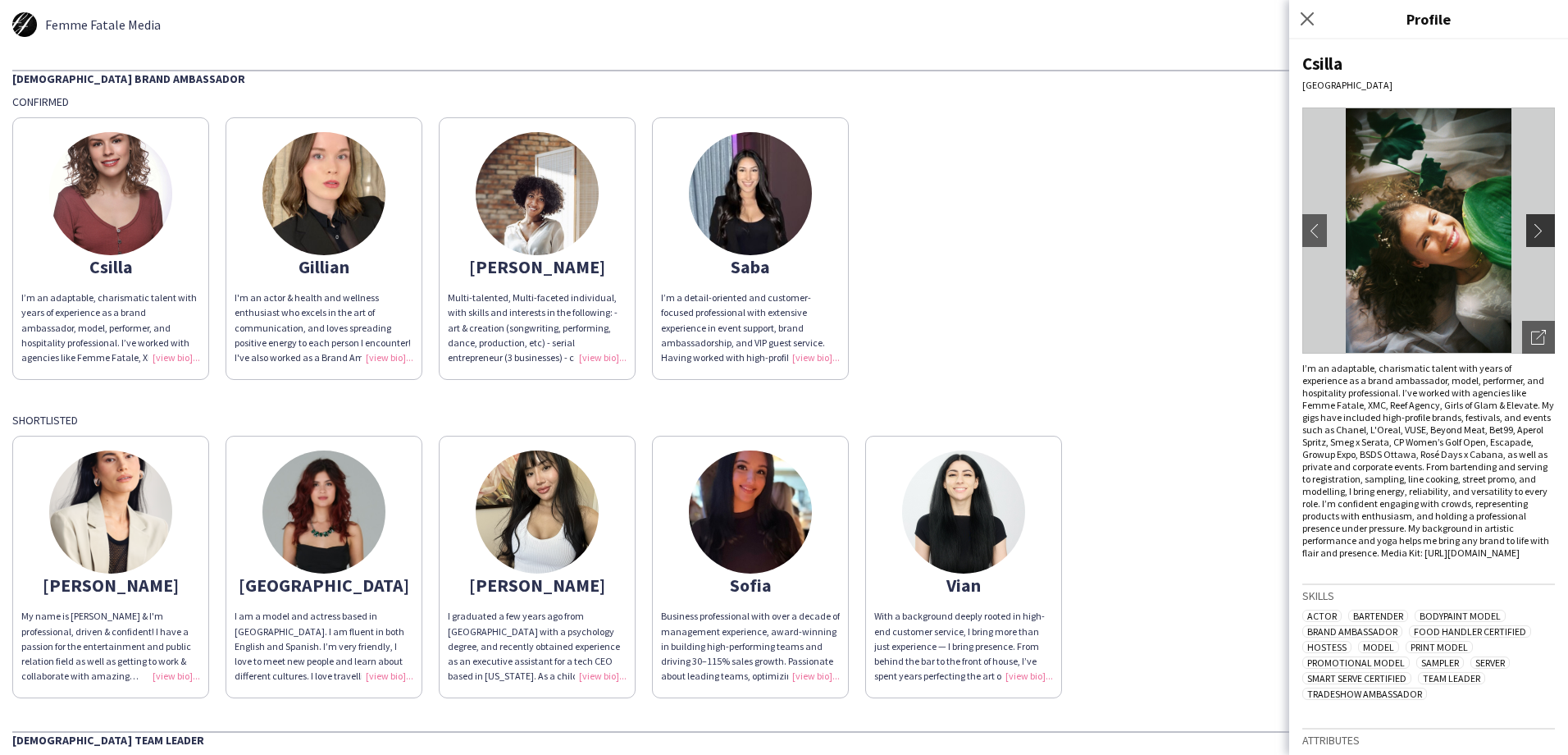
click at [1531, 236] on app-icon "chevron-right" at bounding box center [1542, 231] width 23 height 15
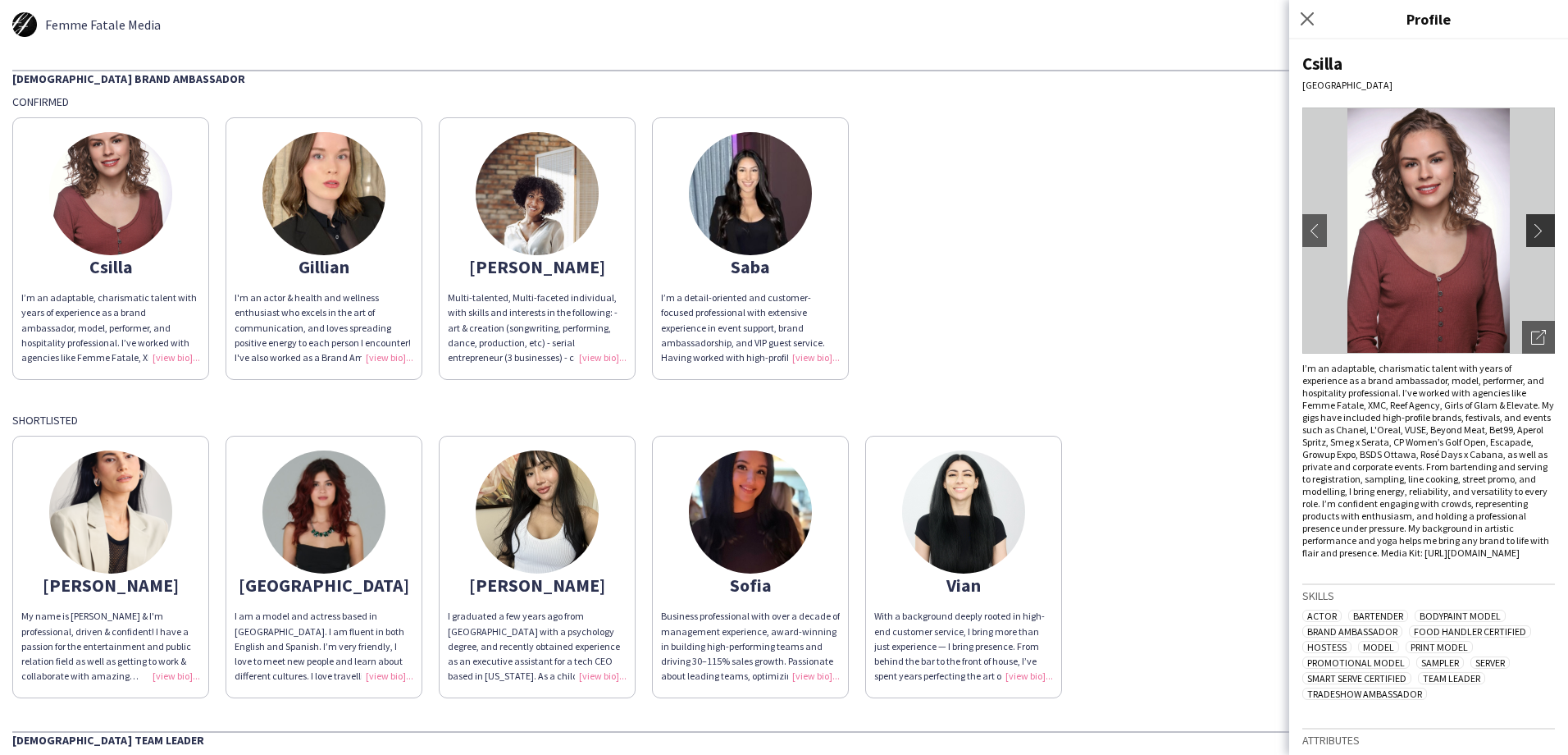
click at [1531, 236] on app-icon "chevron-right" at bounding box center [1542, 231] width 23 height 15
click at [505, 213] on img at bounding box center [537, 194] width 123 height 123
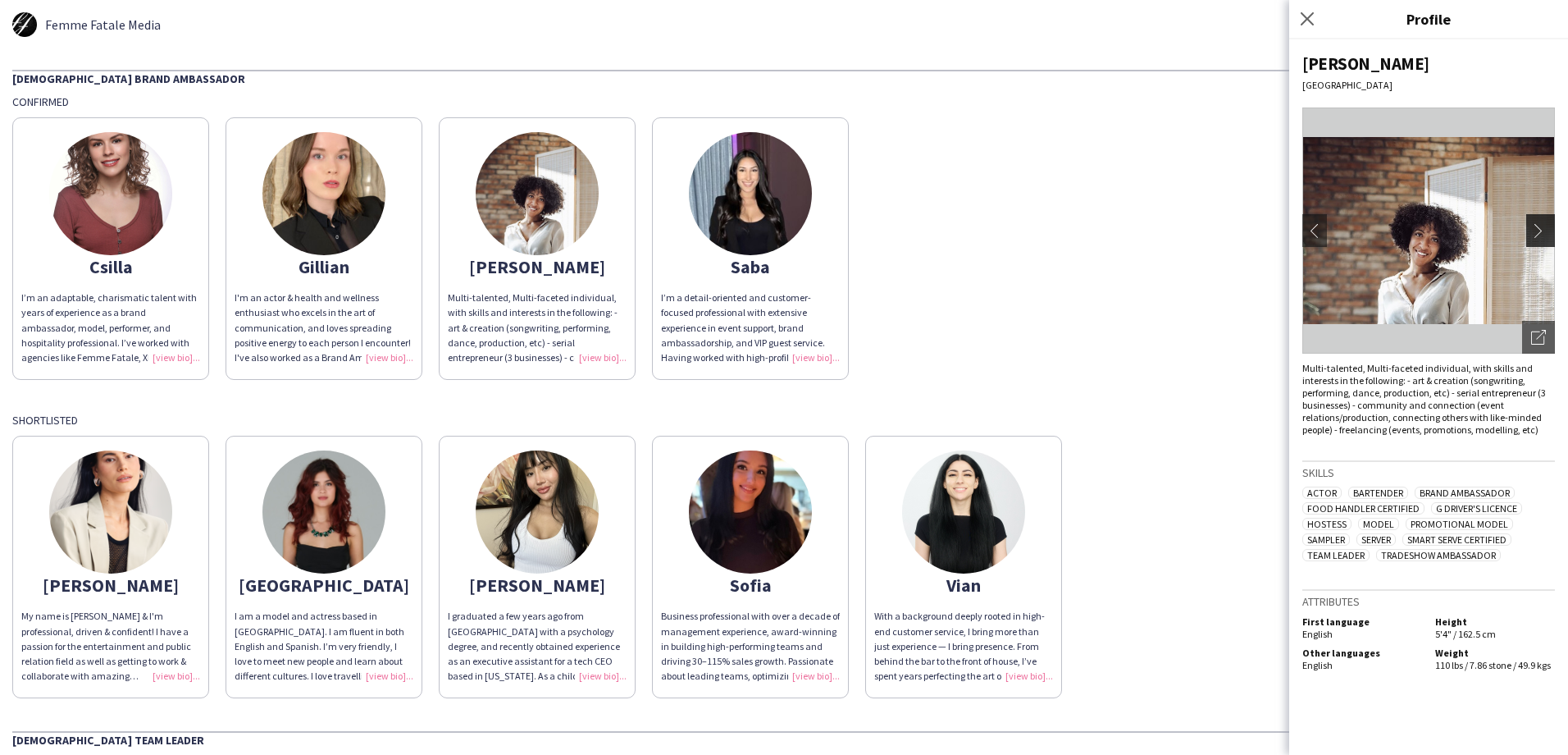
click at [1544, 233] on app-icon "chevron-right" at bounding box center [1542, 231] width 23 height 15
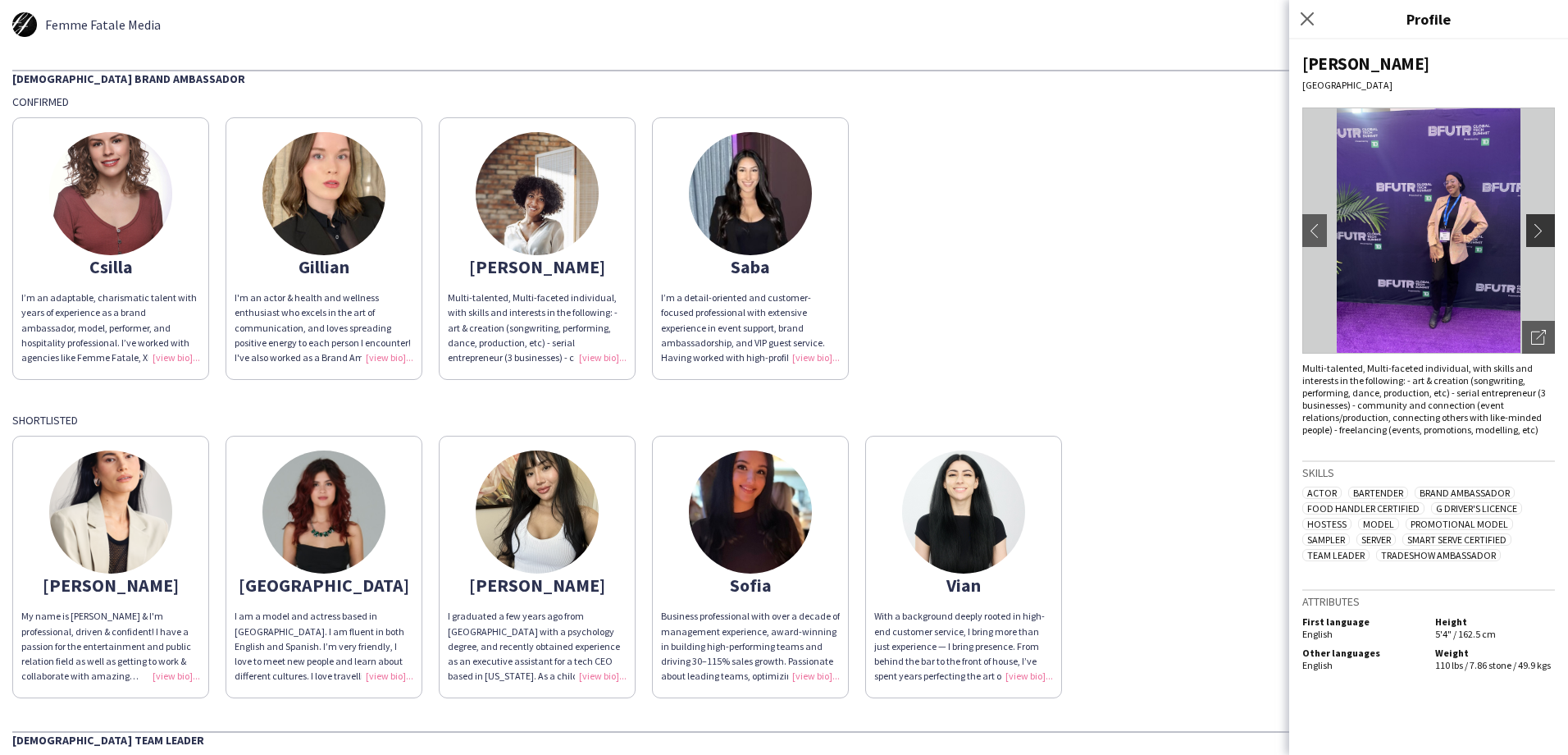
click at [1536, 226] on app-icon "chevron-right" at bounding box center [1542, 231] width 23 height 15
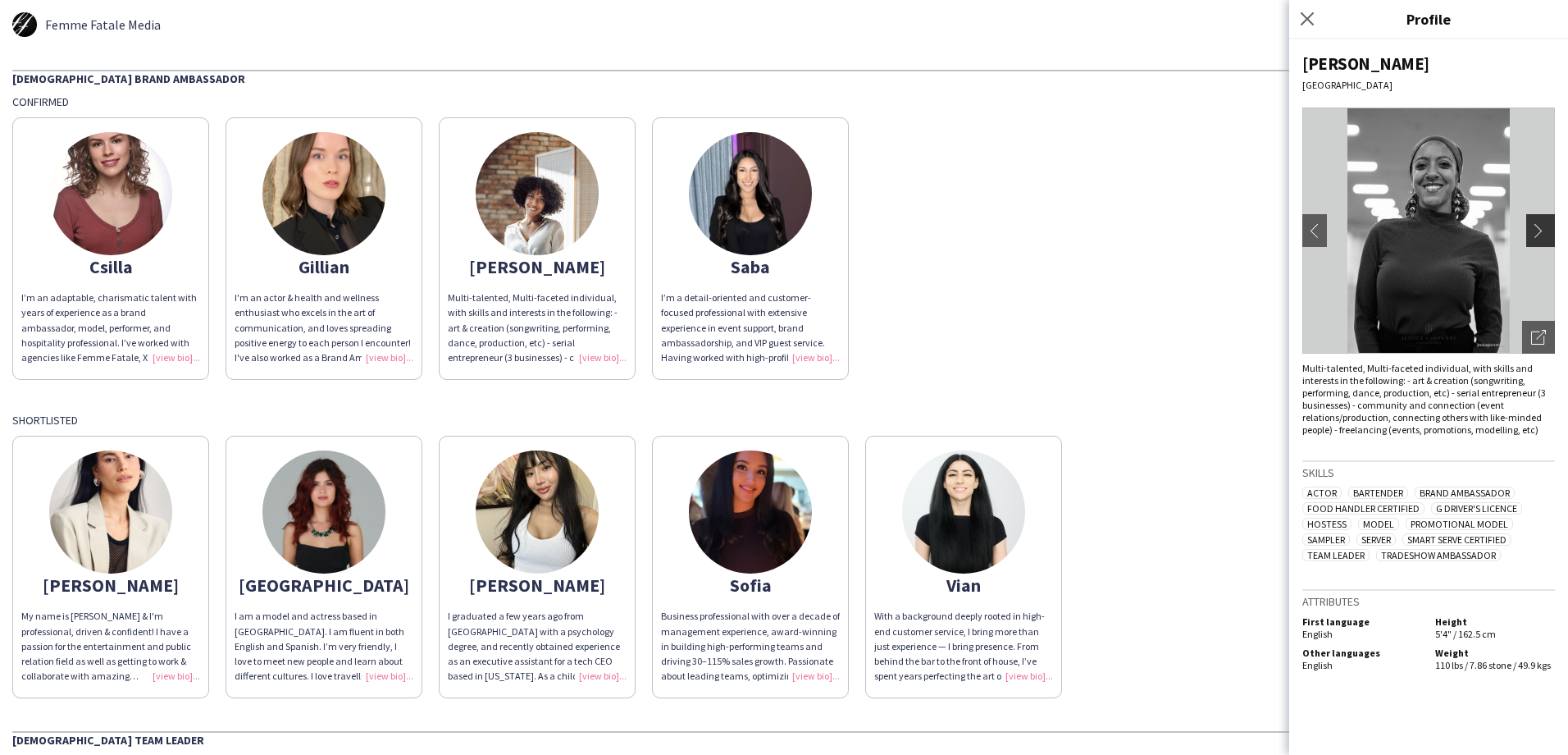
click at [1537, 233] on app-icon "chevron-right" at bounding box center [1542, 231] width 23 height 15
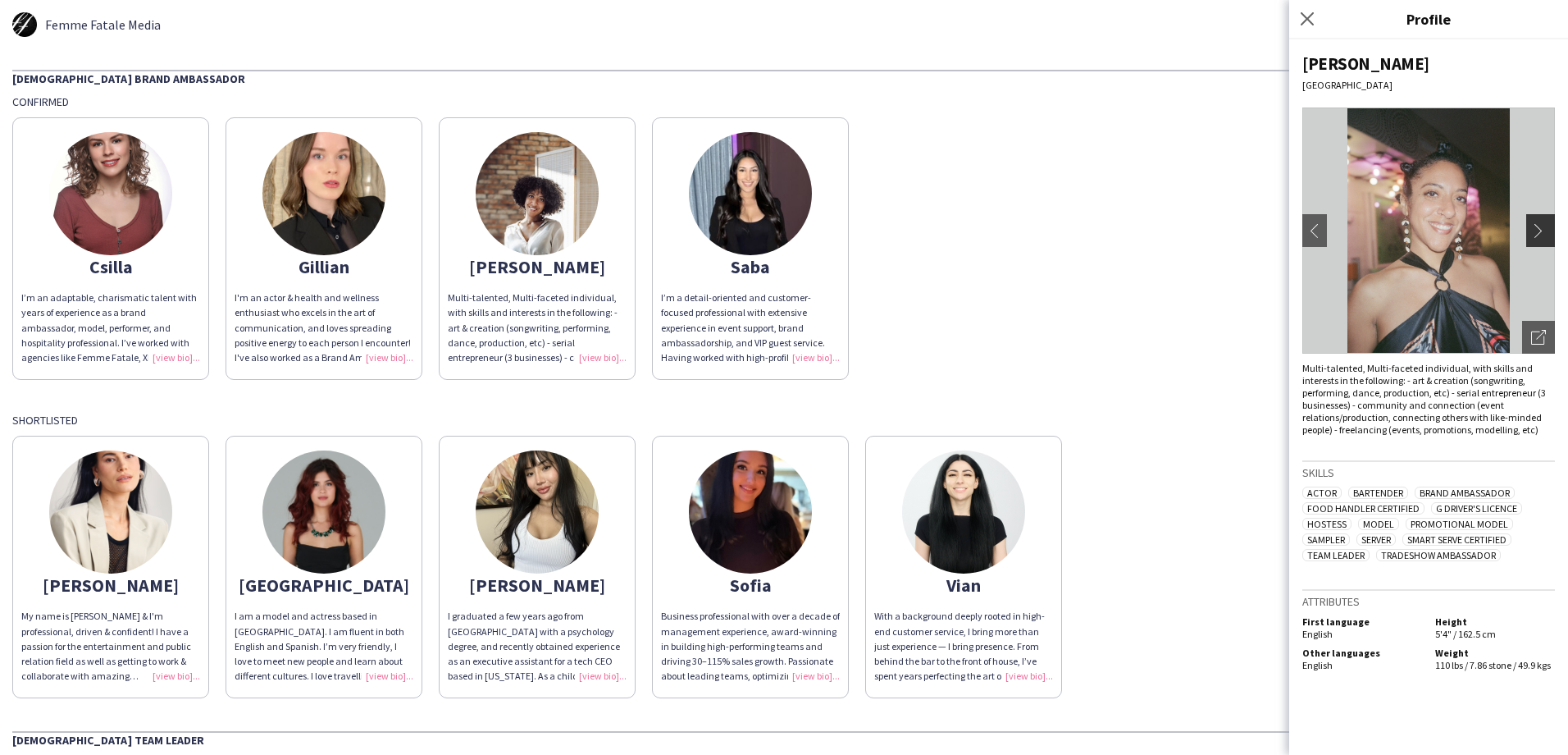
click at [1547, 237] on app-icon "chevron-right" at bounding box center [1542, 231] width 23 height 15
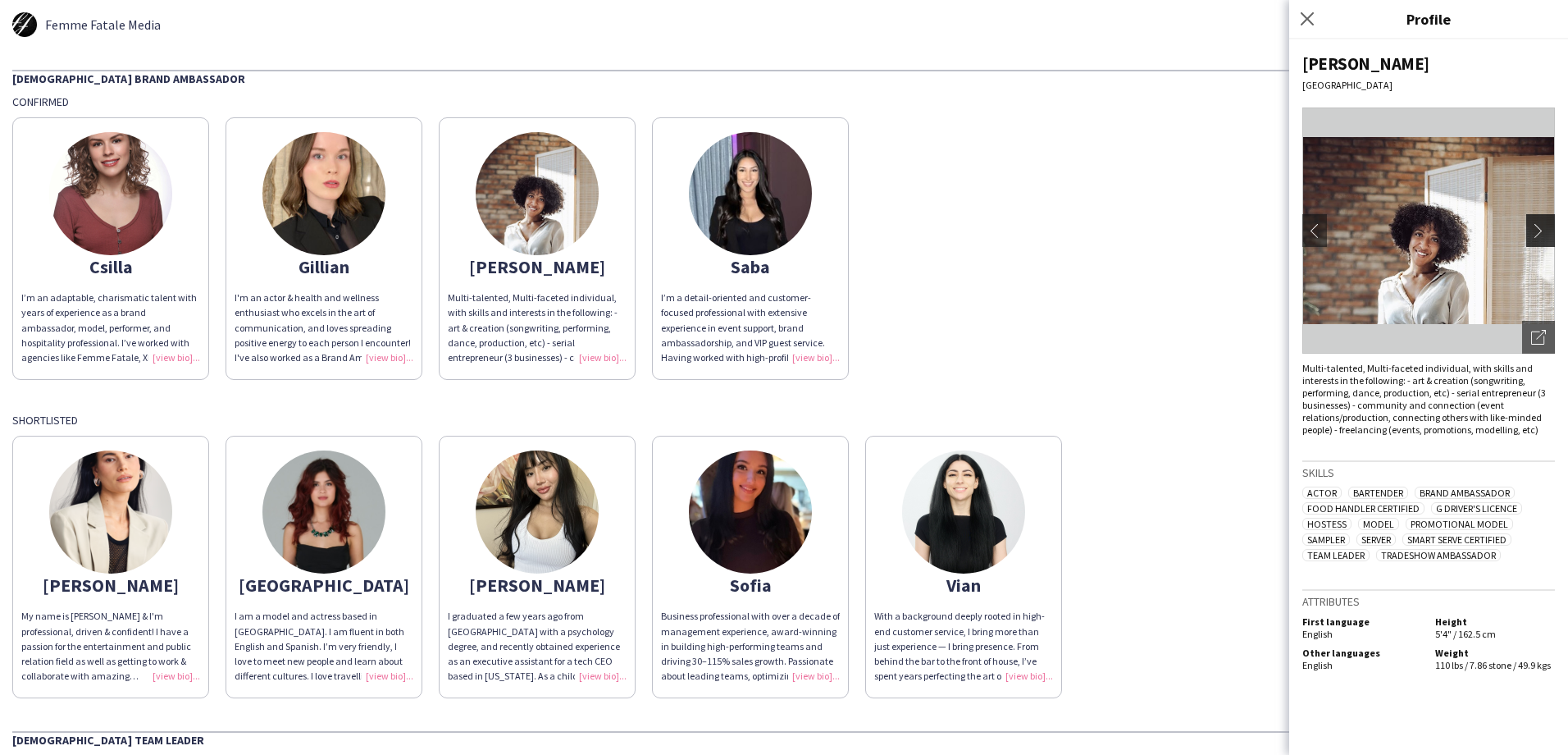
click at [1545, 233] on app-icon "chevron-right" at bounding box center [1542, 231] width 23 height 15
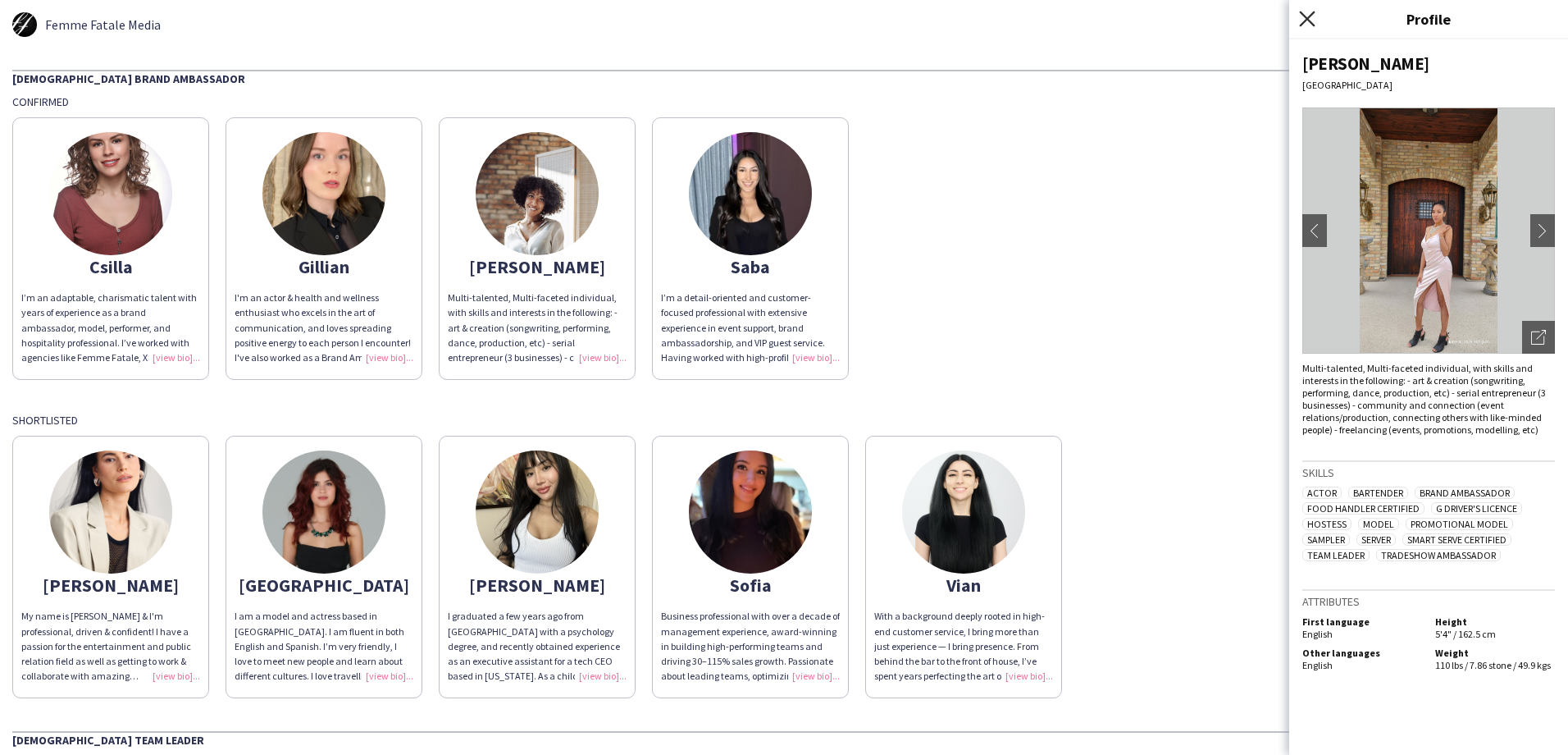
click at [1310, 18] on icon at bounding box center [1307, 19] width 16 height 16
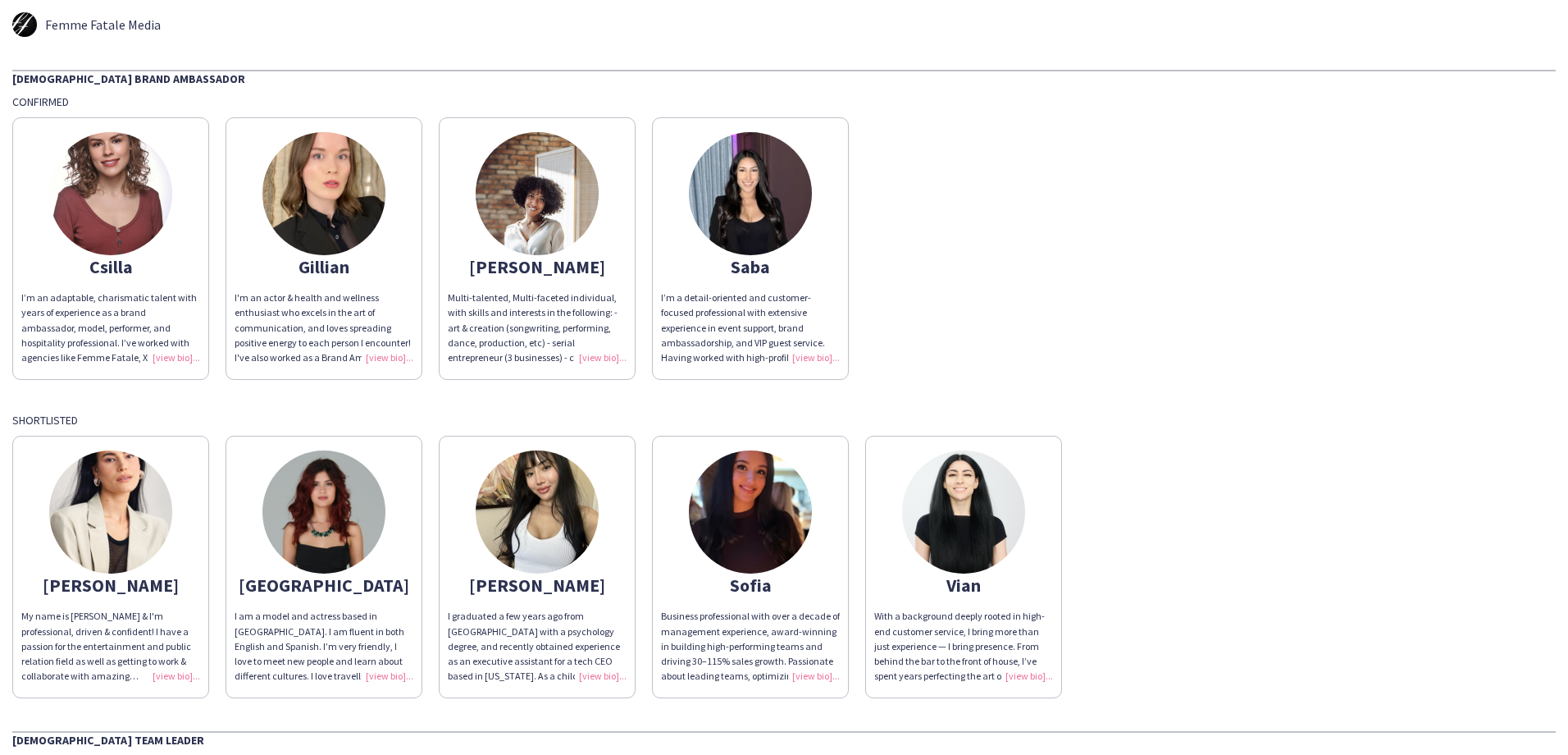
click at [942, 237] on div "Csilla I’m an adaptable, charismatic talent with years of experience as a brand…" at bounding box center [784, 245] width 1544 height 271
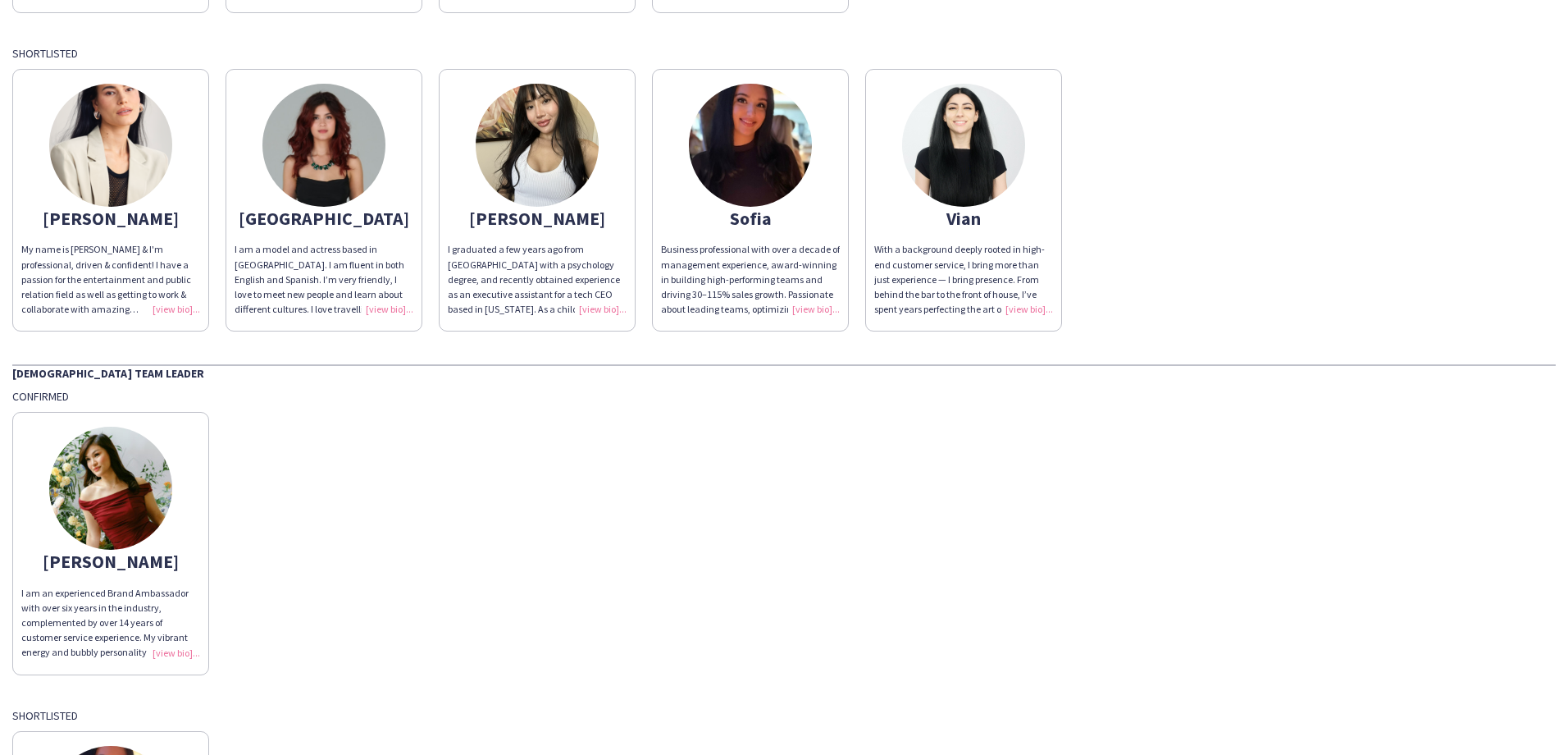
scroll to position [678, 0]
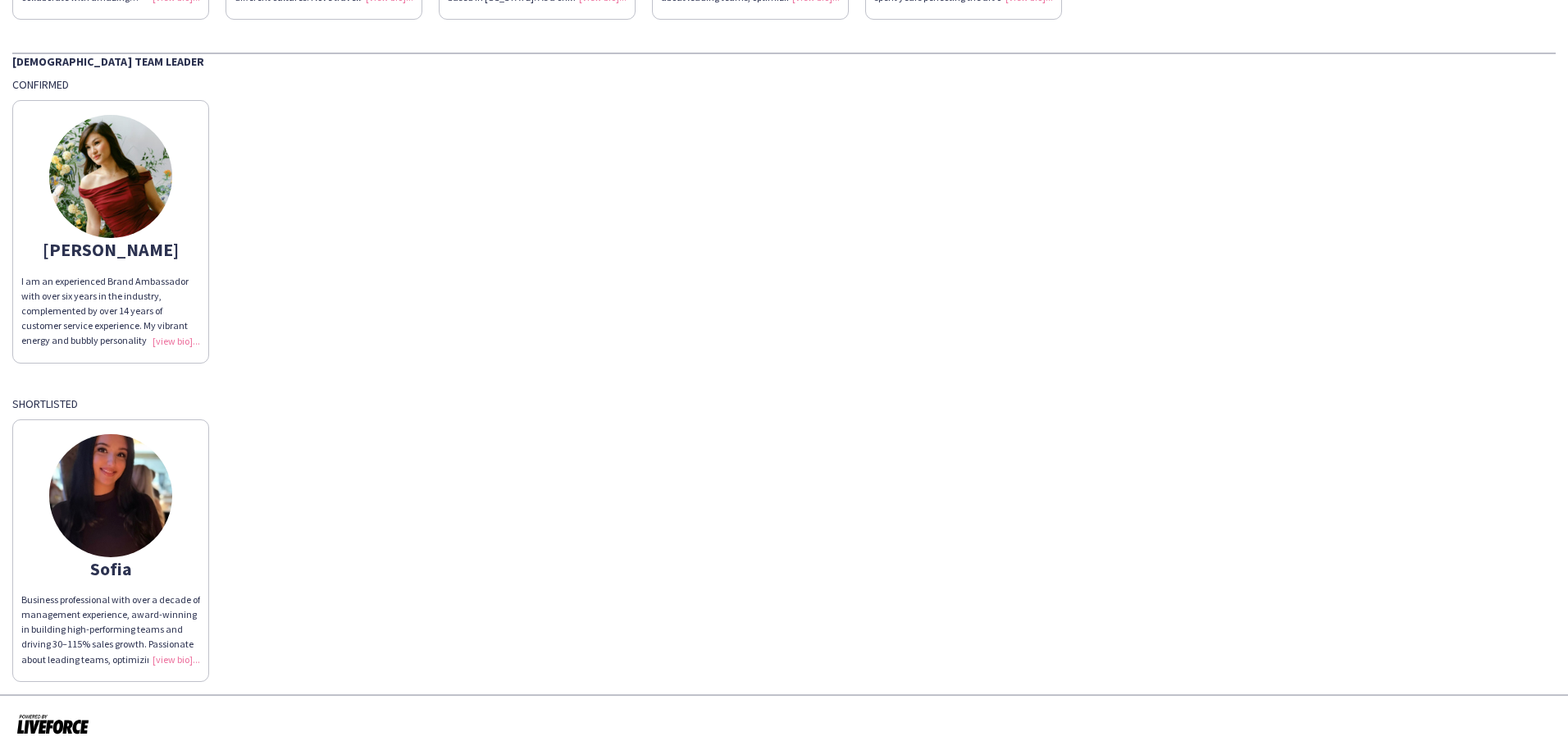
click at [129, 470] on img at bounding box center [110, 495] width 123 height 123
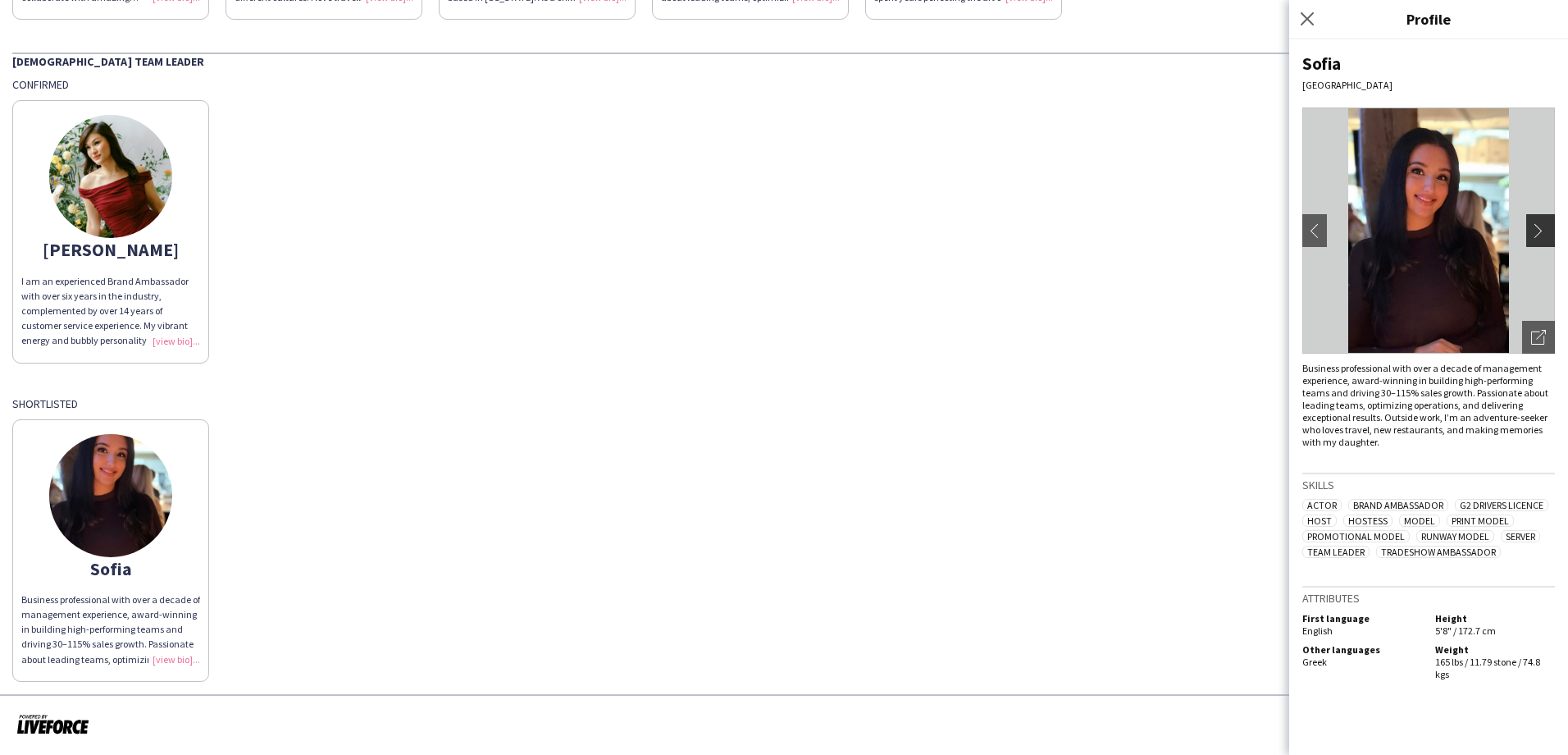
click at [1542, 228] on app-icon "chevron-right" at bounding box center [1542, 231] width 23 height 15
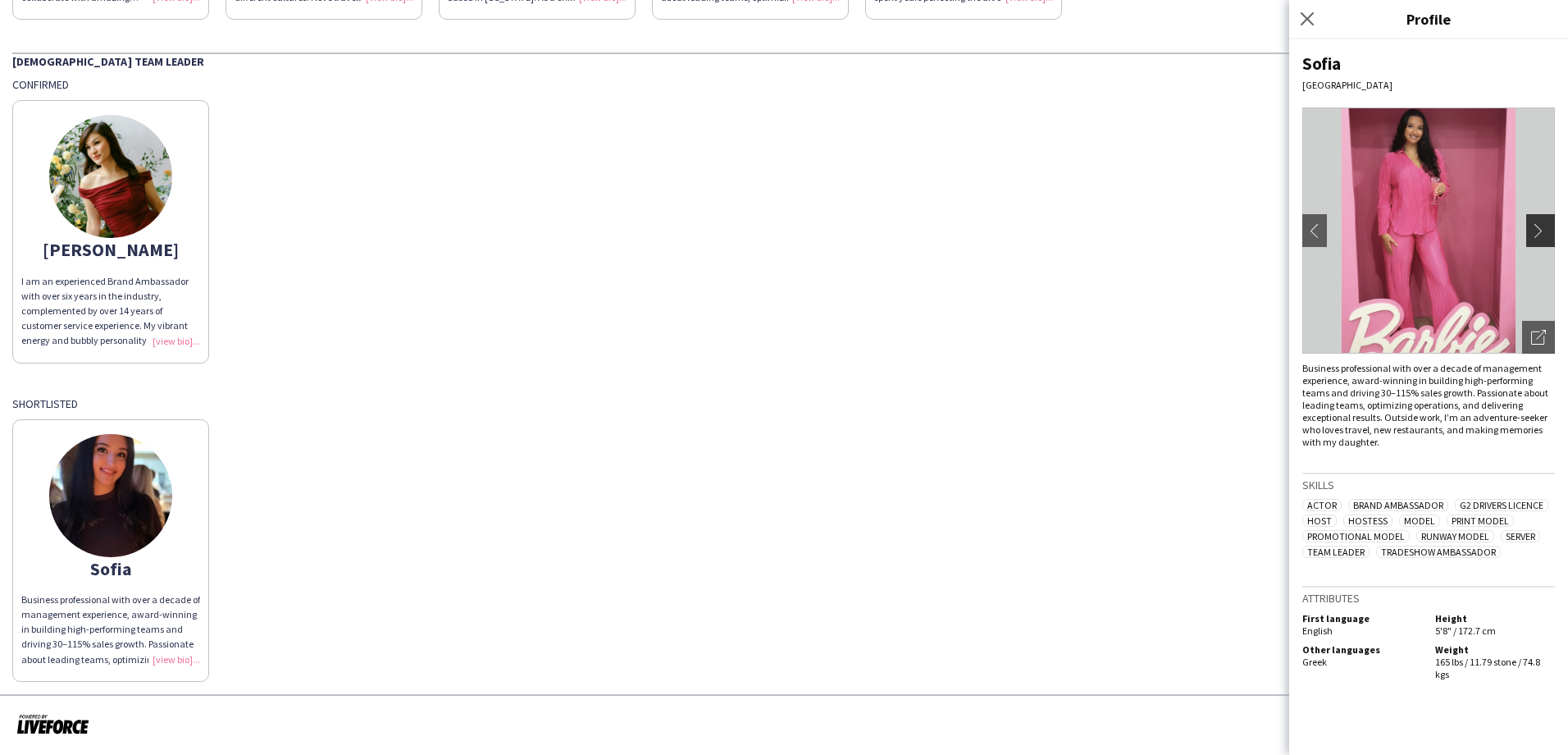
click at [1542, 228] on app-icon "chevron-right" at bounding box center [1542, 231] width 23 height 15
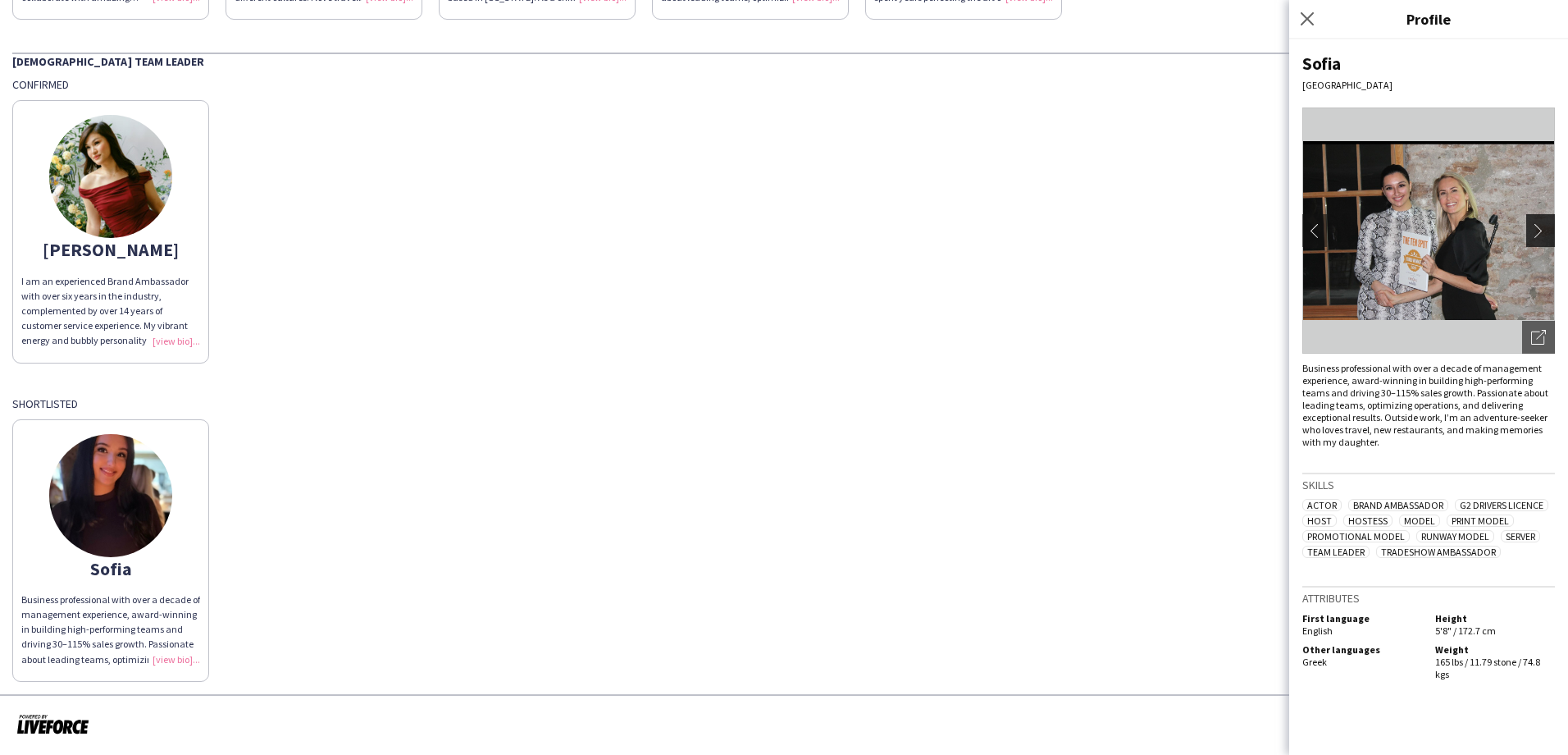
click at [1542, 228] on app-icon "chevron-right" at bounding box center [1542, 231] width 23 height 15
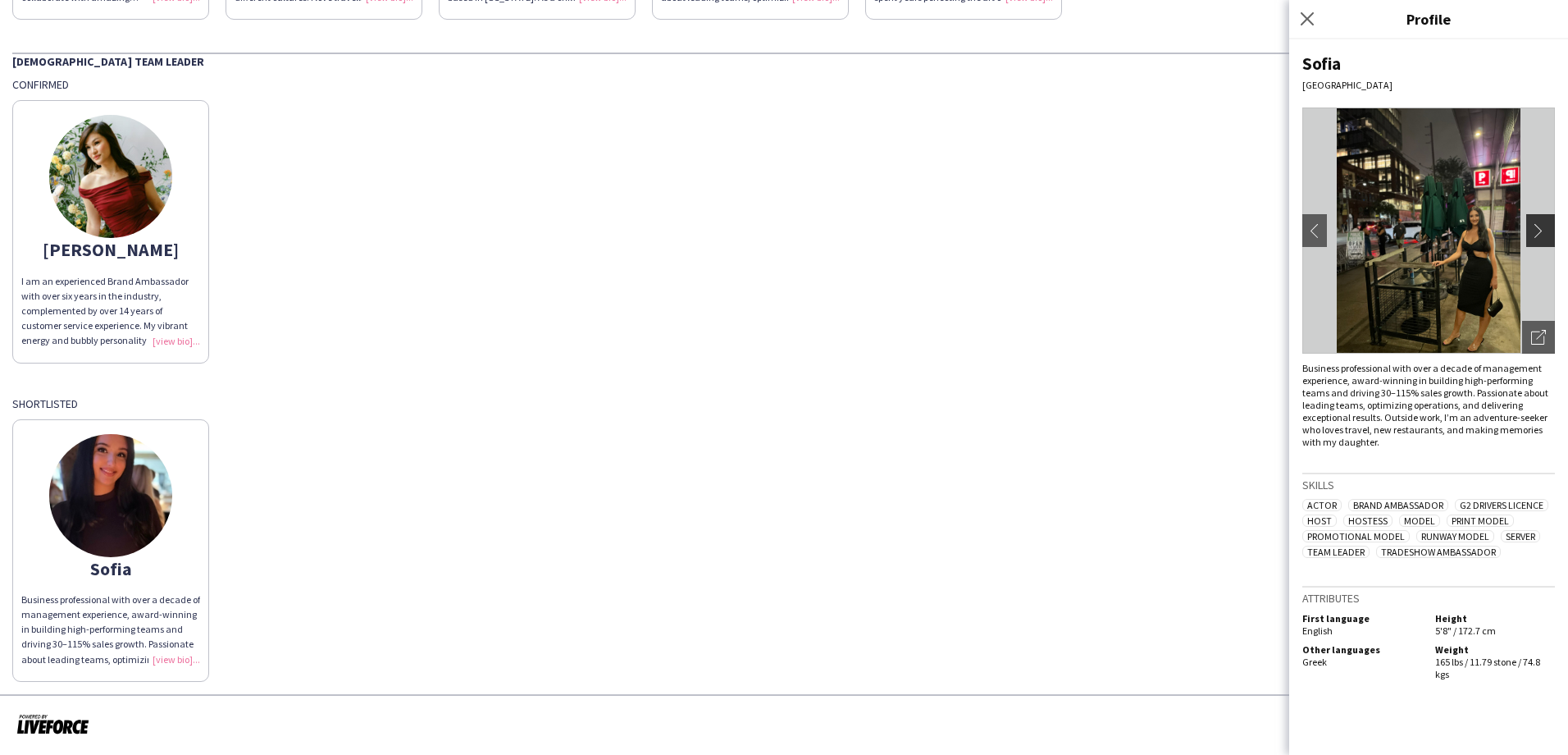
click at [1542, 228] on app-icon "chevron-right" at bounding box center [1542, 231] width 23 height 15
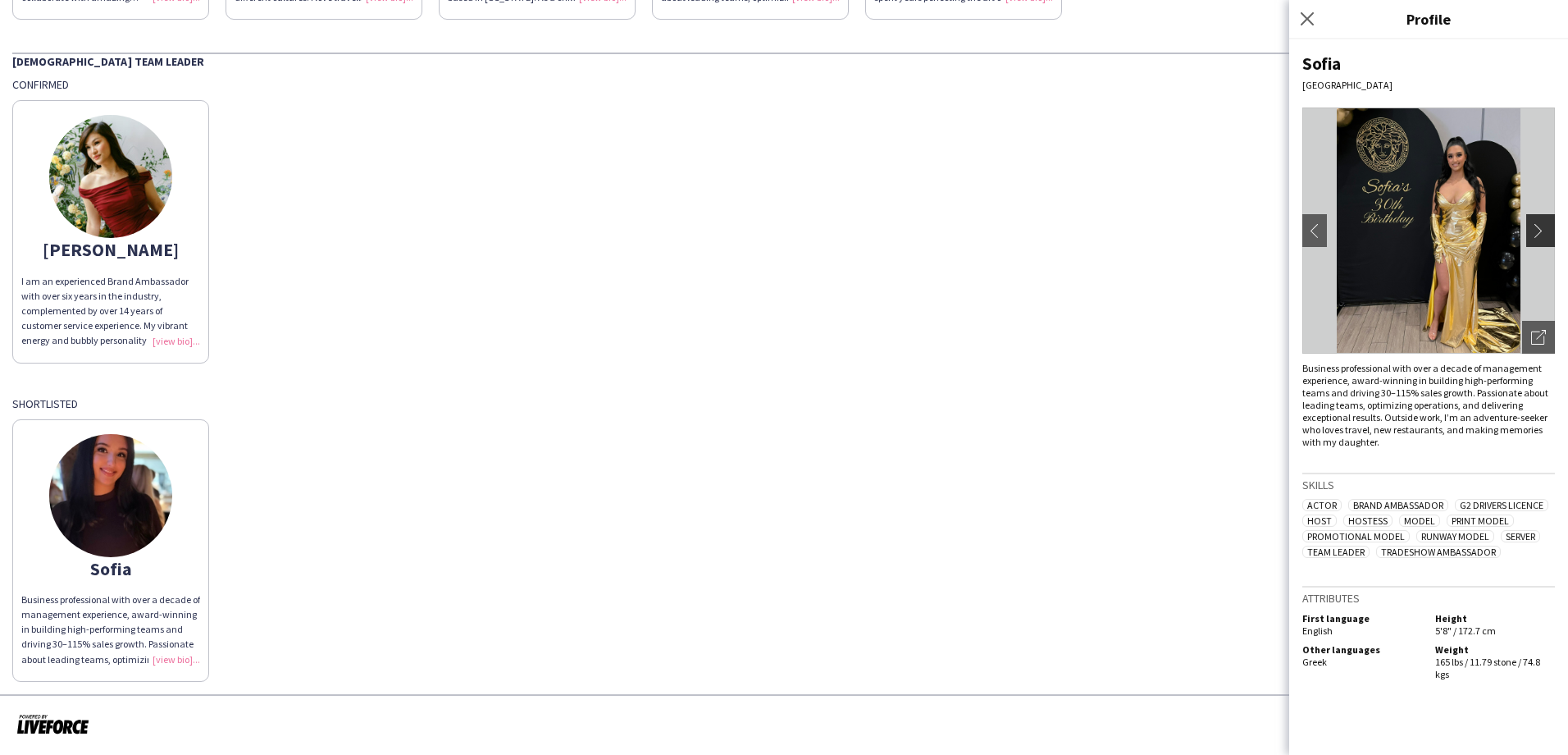
click at [1542, 228] on app-icon "chevron-right" at bounding box center [1542, 231] width 23 height 15
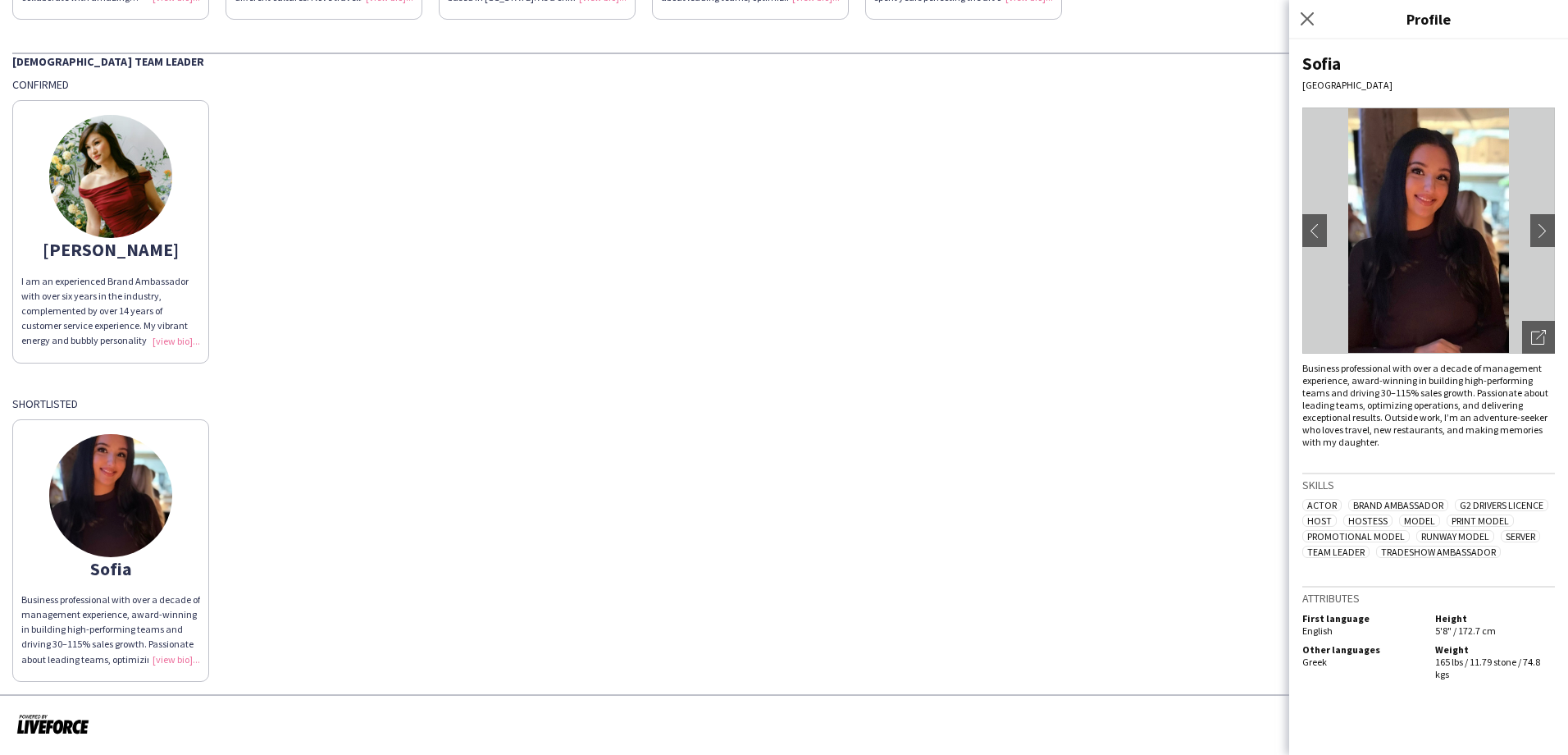
drag, startPoint x: 621, startPoint y: 271, endPoint x: 611, endPoint y: 247, distance: 26.0
click at [621, 269] on div "[PERSON_NAME] am an experienced Brand Ambassador with over six years in the ind…" at bounding box center [784, 227] width 1544 height 271
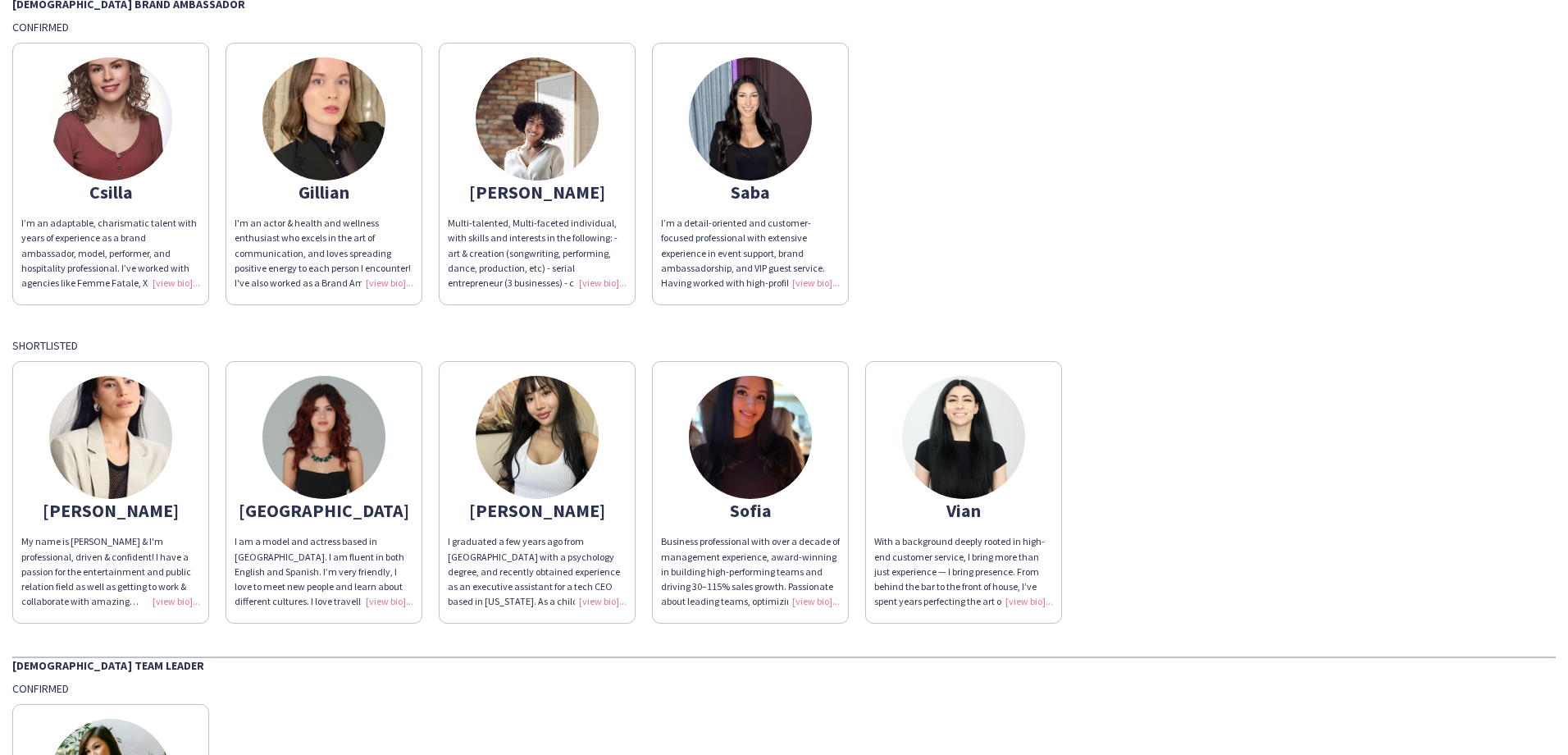
scroll to position [22, 0]
